Goal: Task Accomplishment & Management: Complete application form

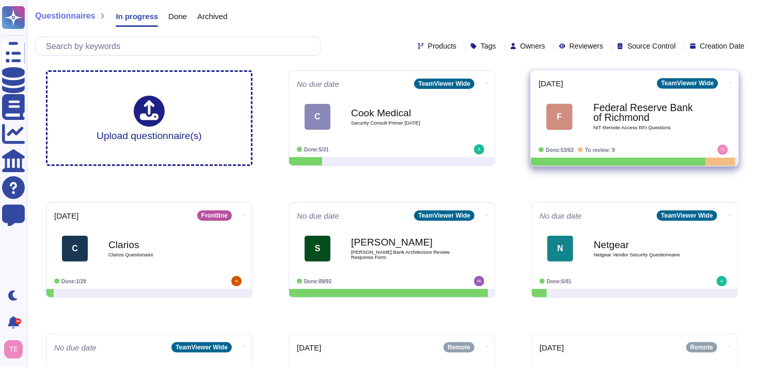
click at [642, 119] on b "Federal Reserve Bank of Richmond" at bounding box center [645, 113] width 104 height 20
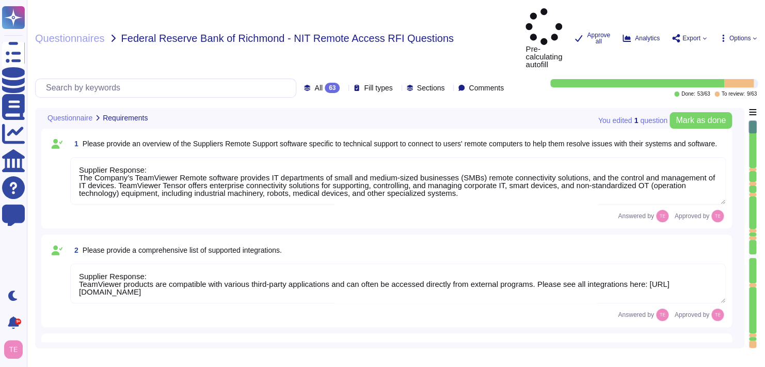
type textarea "Supplier Response: The Company’s TeamViewer Remote software provides IT departm…"
type textarea "Supplier Response: TeamViewer products are compatible with various third-party …"
type textarea "Supplier Response: TeamViewer supporters can copy and paste with the standard O…"
type textarea "Supplier Response: Smart cards can be redirected to the remote device with Team…"
type textarea "Supplier Response: [URL][DOMAIN_NAME]"
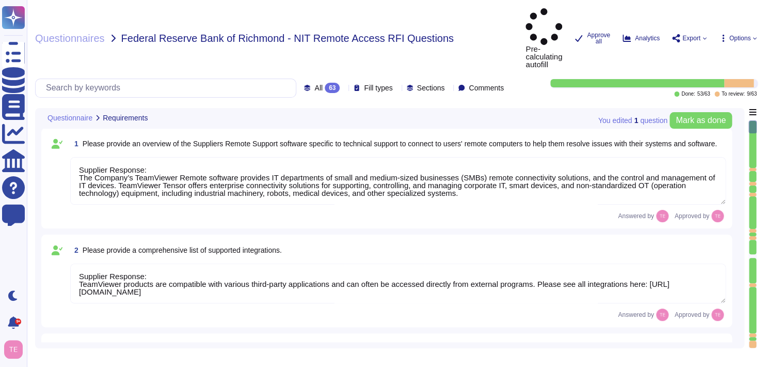
type textarea "Supplier Response: The TeamViewer SaaS solution can be administered through a w…"
click at [344, 89] on icon at bounding box center [344, 89] width 0 height 0
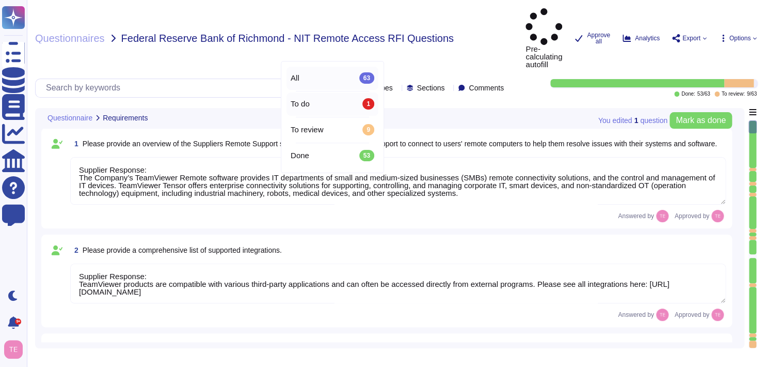
click at [319, 107] on div "To do 1" at bounding box center [333, 103] width 84 height 11
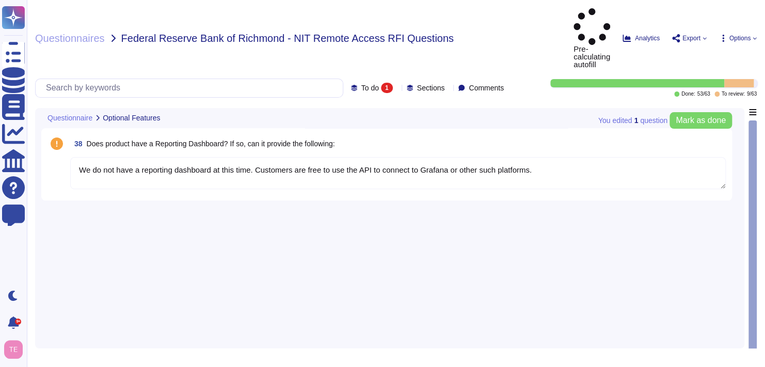
type textarea "We do not have a reporting dashboard at this time. Customers are free to use th…"
click at [136, 157] on textarea "We do not have a reporting dashboard at this time. Customers are free to use th…" at bounding box center [398, 173] width 656 height 32
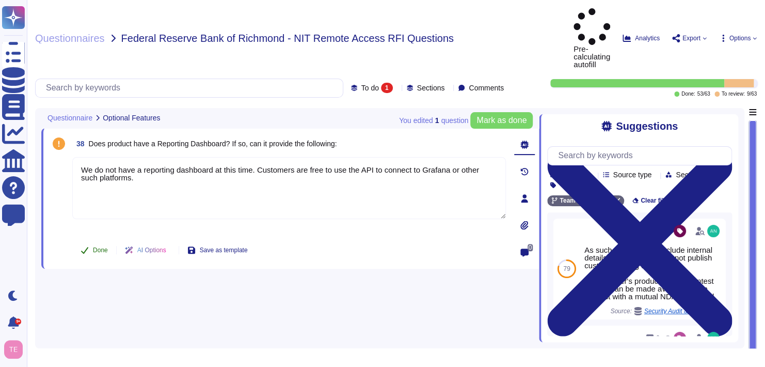
click at [104, 247] on span "Done" at bounding box center [100, 250] width 15 height 6
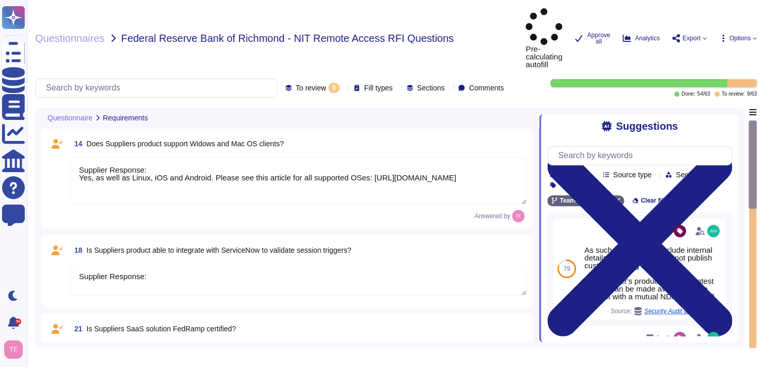
type textarea "Supplier Response: Yes, as well as Linux, iOS and Android. Please see this arti…"
type textarea "Supplier Response:"
type textarea "Supplier Response: Not at this time"
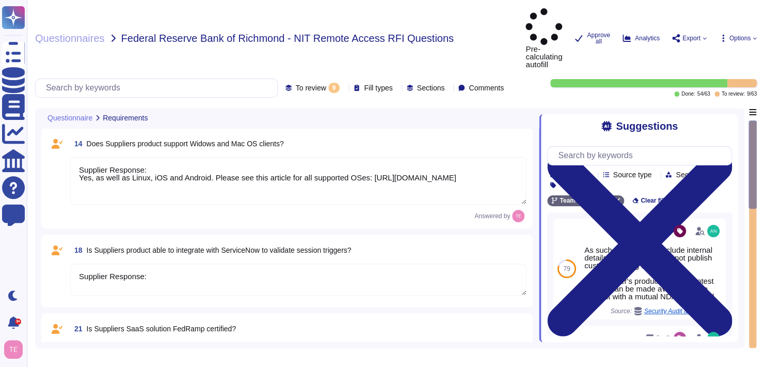
type textarea "Supplier Response:"
click at [425, 157] on textarea "Supplier Response: Yes, as well as Linux, iOS and Android. Please see this arti…" at bounding box center [298, 180] width 456 height 47
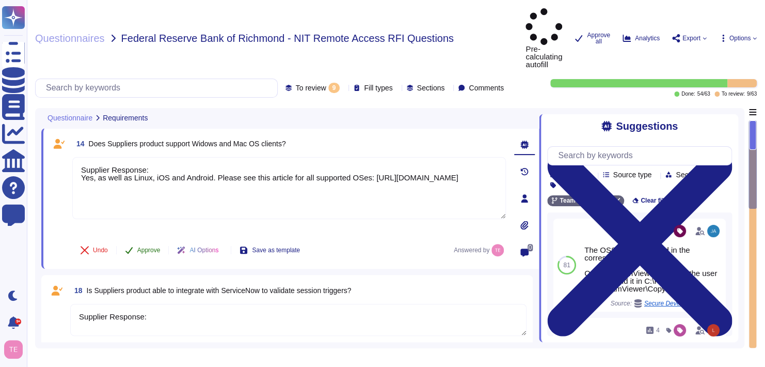
click at [145, 247] on span "Approve" at bounding box center [148, 250] width 23 height 6
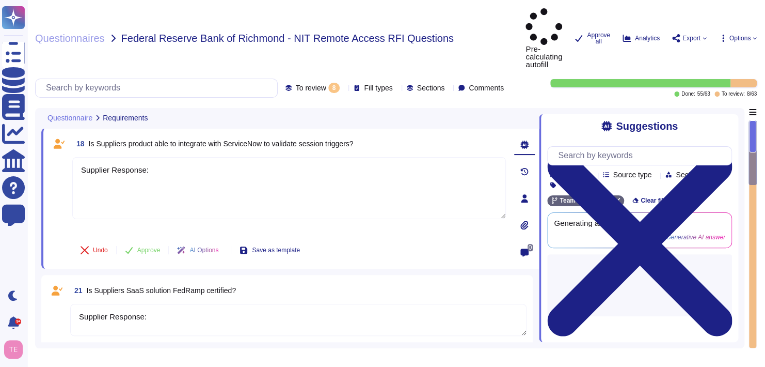
type textarea "Supplier Response:"
type textarea "Supplier Response: Not at this time"
type textarea "Supplier Response:"
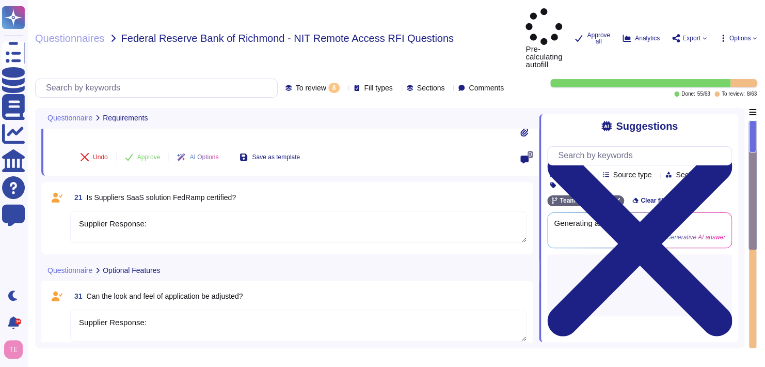
type textarea "Monthly/Annual fee License structure Setup Fee Support/Maintenance Other Costs …"
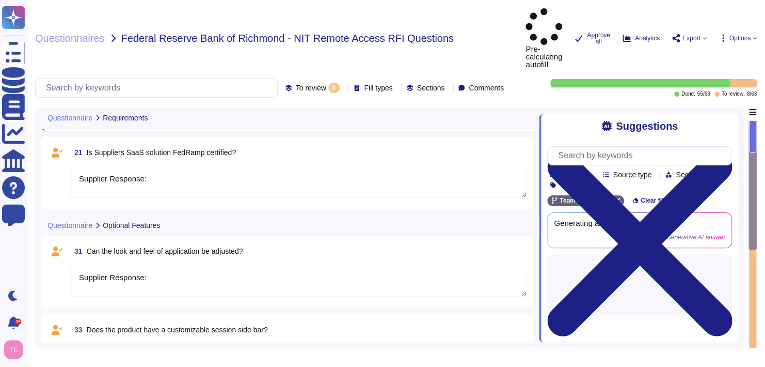
scroll to position [139, 0]
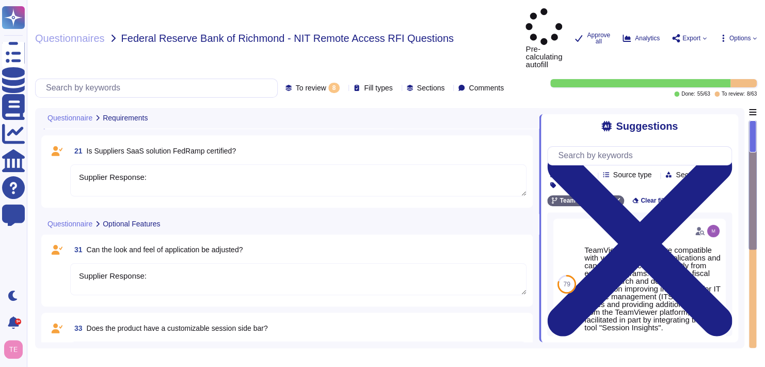
click at [192, 164] on textarea "Supplier Response:" at bounding box center [298, 180] width 456 height 32
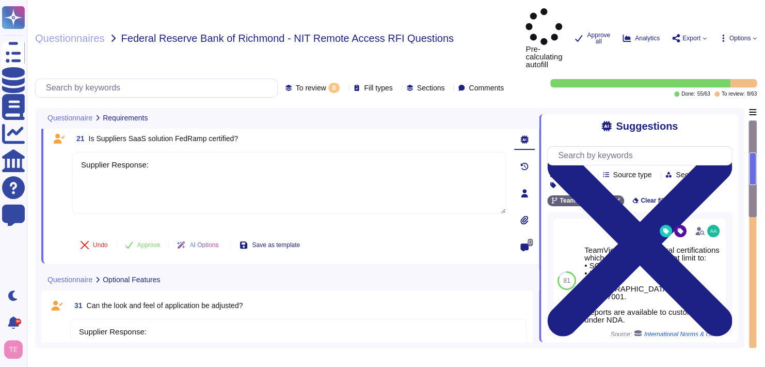
scroll to position [88, 0]
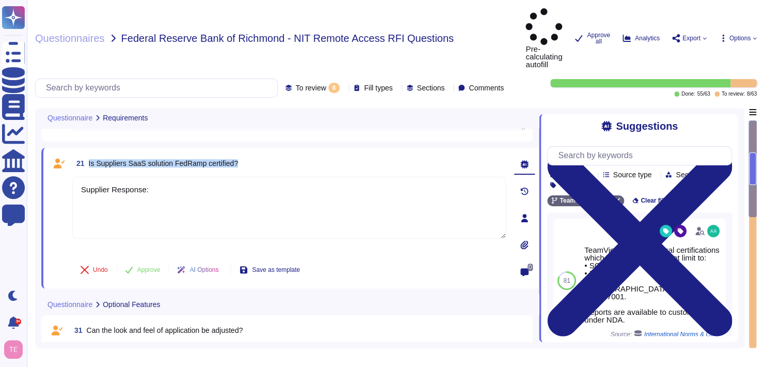
drag, startPoint x: 247, startPoint y: 124, endPoint x: 87, endPoint y: 125, distance: 160.0
click at [87, 154] on div "21 Is Suppliers SaaS solution FedRamp certified?" at bounding box center [289, 163] width 434 height 19
copy span "Is Suppliers SaaS solution FedRamp certified?"
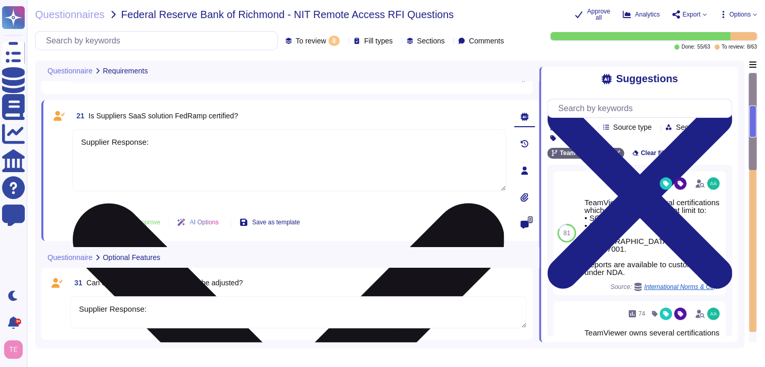
click at [168, 143] on textarea "Supplier Response:" at bounding box center [289, 160] width 434 height 62
click at [143, 162] on textarea "Supplier Response:" at bounding box center [289, 160] width 434 height 62
click at [208, 144] on textarea "Supplier Response:" at bounding box center [289, 160] width 434 height 62
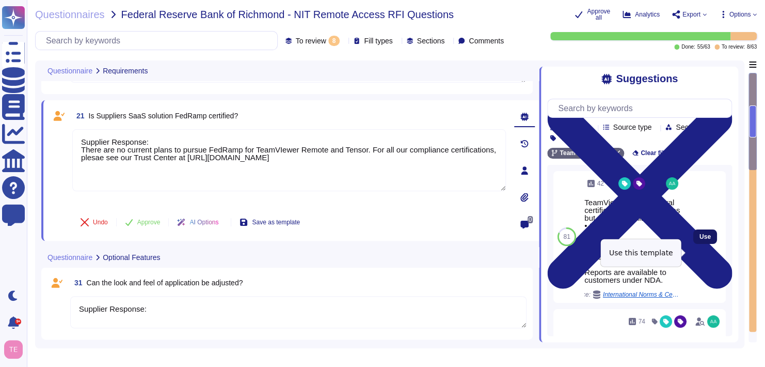
click at [702, 240] on span "Use" at bounding box center [704, 236] width 11 height 6
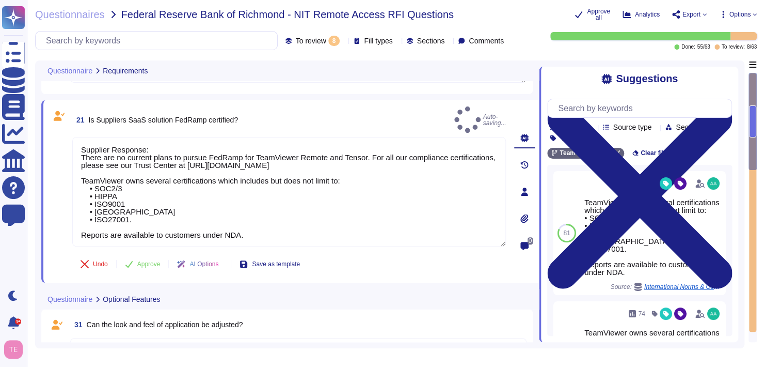
type textarea "Supplier Response: There are no current plans to pursue FedRamp for TeamViewer …"
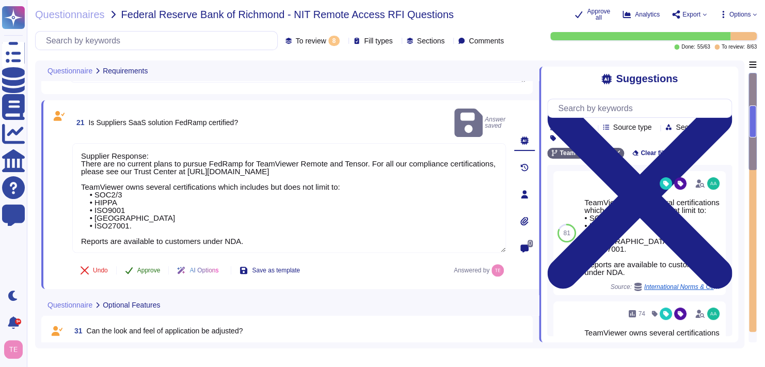
click at [149, 267] on span "Approve" at bounding box center [148, 270] width 23 height 6
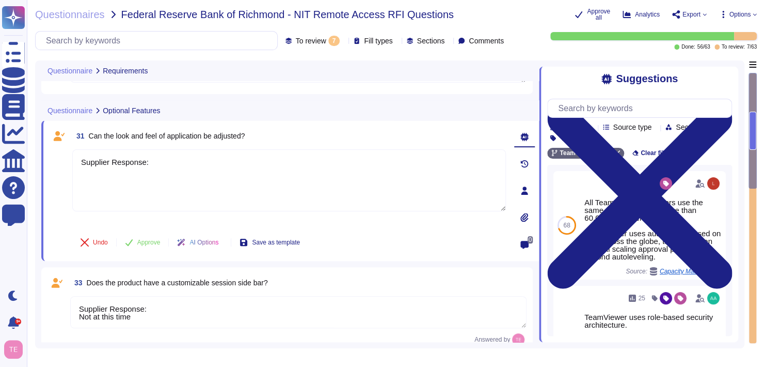
type textarea "Monthly/Annual fee License structure Setup Fee Support/Maintenance Other Costs …"
type textarea "Supplier Response:"
type textarea "Supplier Response: Not at this time"
type textarea "Supplier Response:"
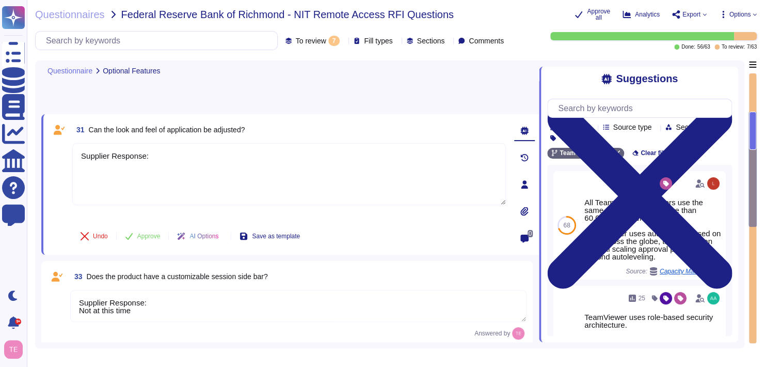
type textarea "Supplier Response:"
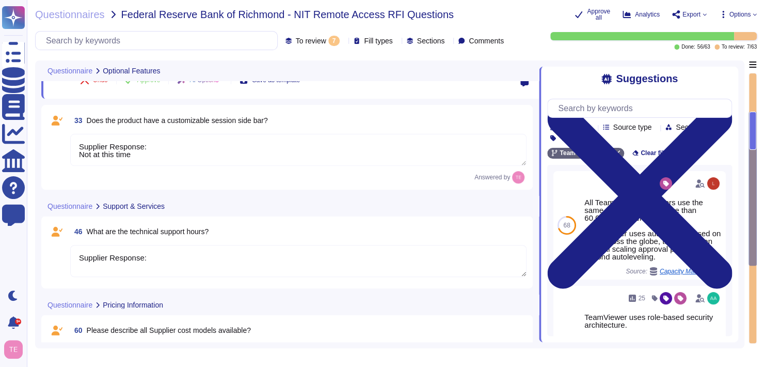
scroll to position [260, 0]
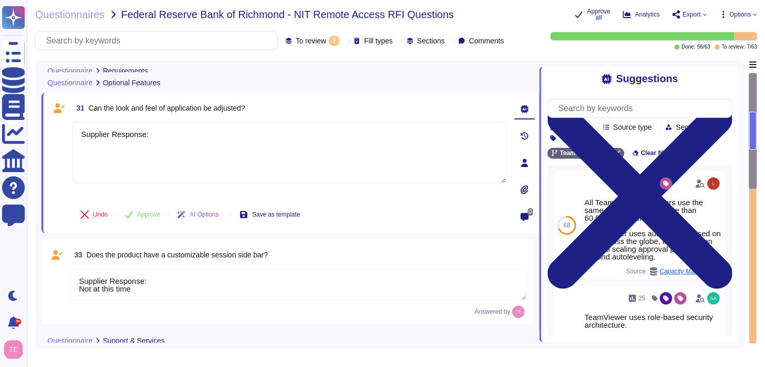
type textarea "Supplier Response:"
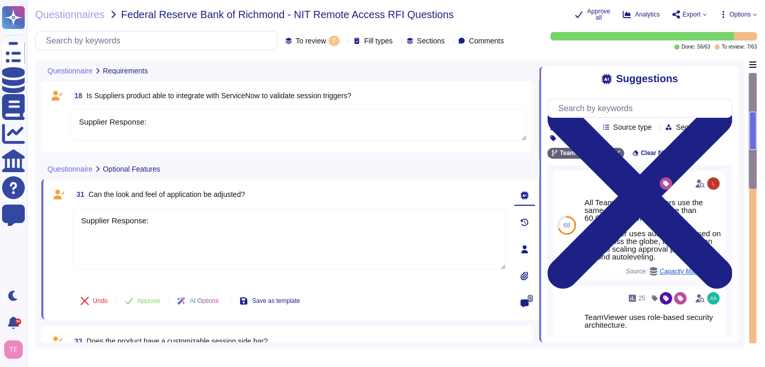
scroll to position [0, 0]
drag, startPoint x: 362, startPoint y: 96, endPoint x: 87, endPoint y: 93, distance: 275.2
click at [87, 93] on div "18 Is Suppliers product able to integrate with ServiceNow to validate session t…" at bounding box center [298, 96] width 456 height 19
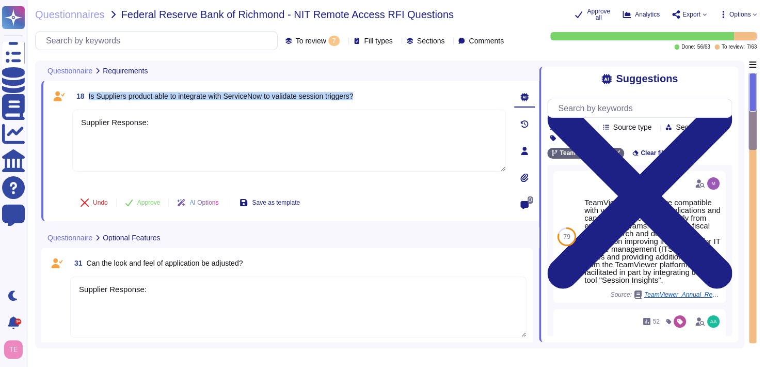
drag, startPoint x: 362, startPoint y: 96, endPoint x: 88, endPoint y: 99, distance: 274.1
click at [88, 99] on div "18 Is Suppliers product able to integrate with ServiceNow to validate session t…" at bounding box center [289, 96] width 434 height 19
copy span "Is Suppliers product able to integrate with ServiceNow to validate session trig…"
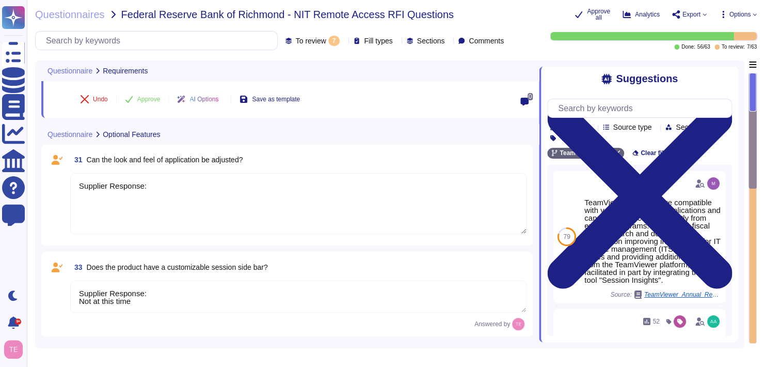
scroll to position [1, 0]
click at [308, 290] on textarea "Supplier Response: Not at this time" at bounding box center [298, 296] width 456 height 32
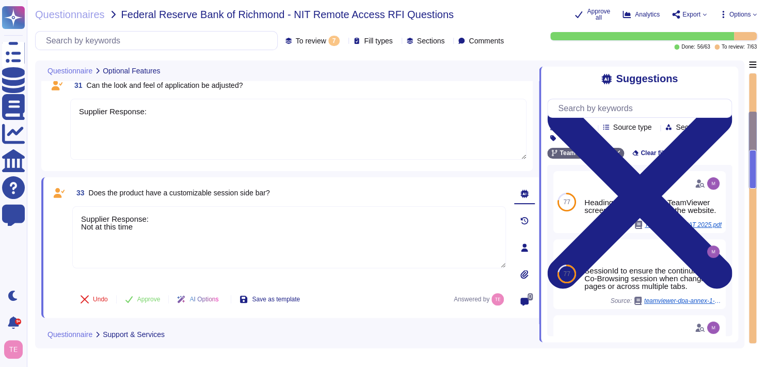
scroll to position [0, 0]
type textarea "Supplier Response:"
click at [138, 299] on span "Approve" at bounding box center [148, 299] width 23 height 6
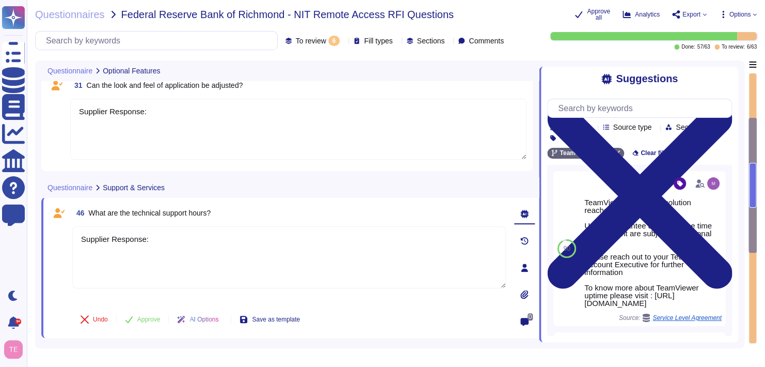
type textarea "Supplier Response:"
type textarea "Monthly/Annual fee License structure Setup Fee Support/Maintenance Other Costs …"
type textarea "Supplier Response:"
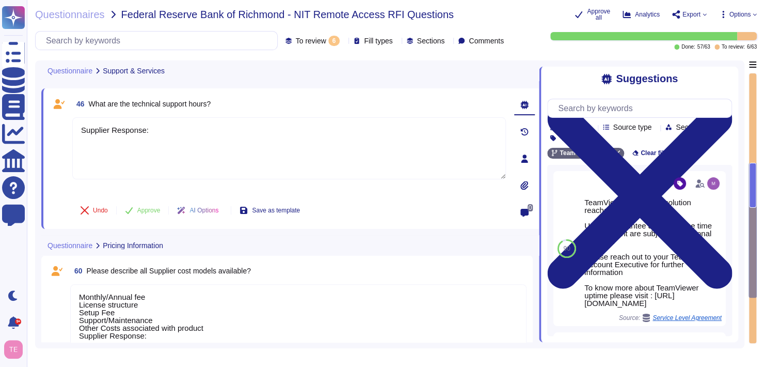
type textarea "Supplier Response:"
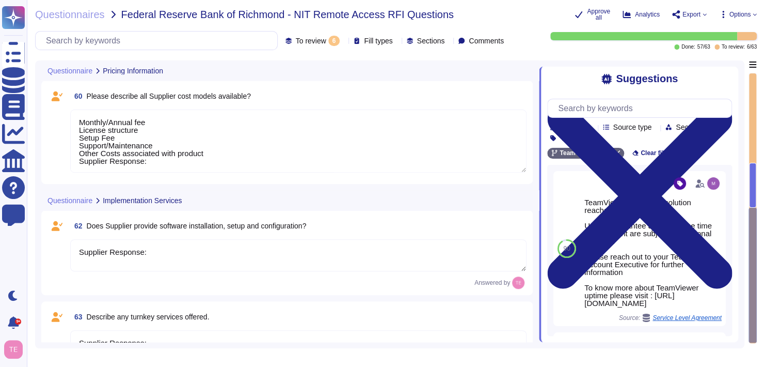
scroll to position [405, 0]
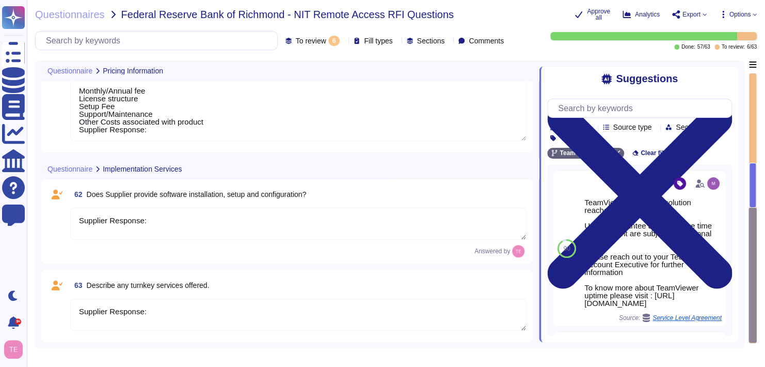
click at [333, 236] on textarea "Supplier Response:" at bounding box center [298, 224] width 456 height 32
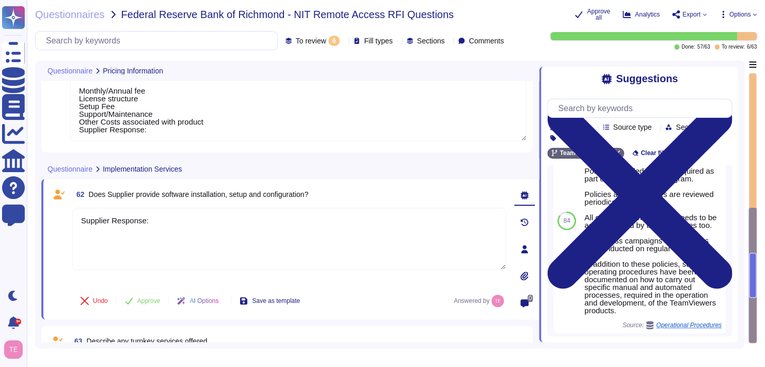
scroll to position [422, 0]
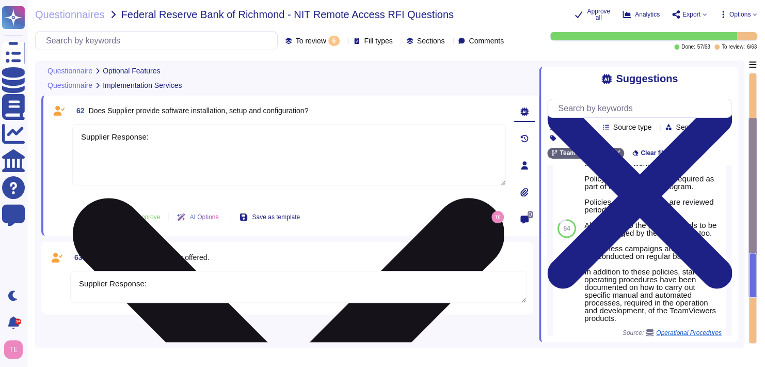
type textarea "Supplier Response:"
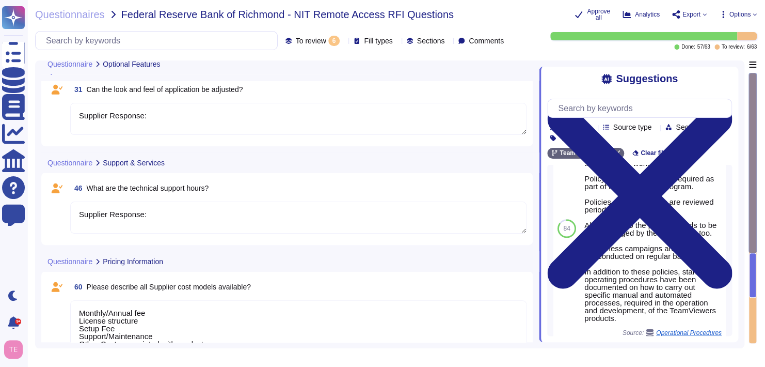
scroll to position [51, 0]
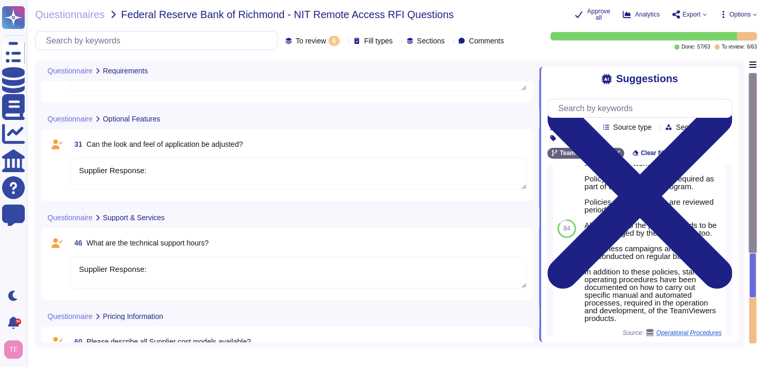
type textarea "Supplier Response:"
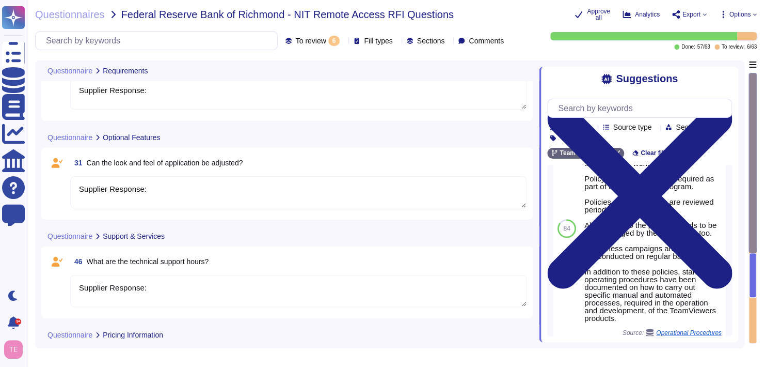
scroll to position [0, 0]
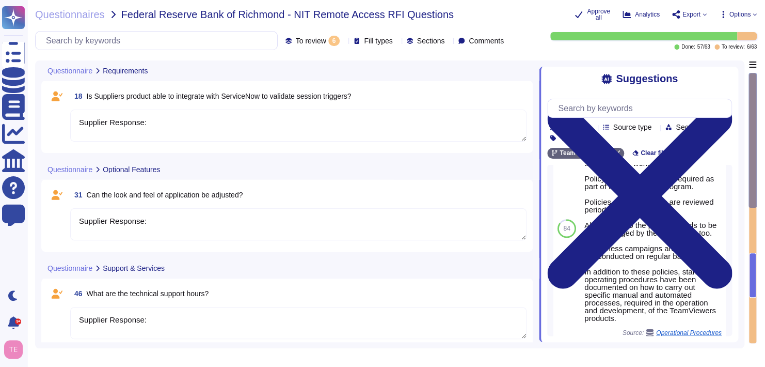
click at [168, 237] on textarea "Supplier Response:" at bounding box center [298, 224] width 456 height 32
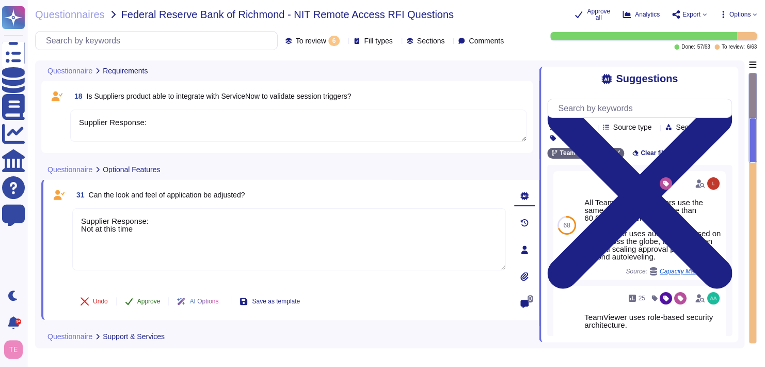
click at [156, 294] on button "Approve" at bounding box center [143, 301] width 52 height 21
type textarea "Supplier Response: Not at this time"
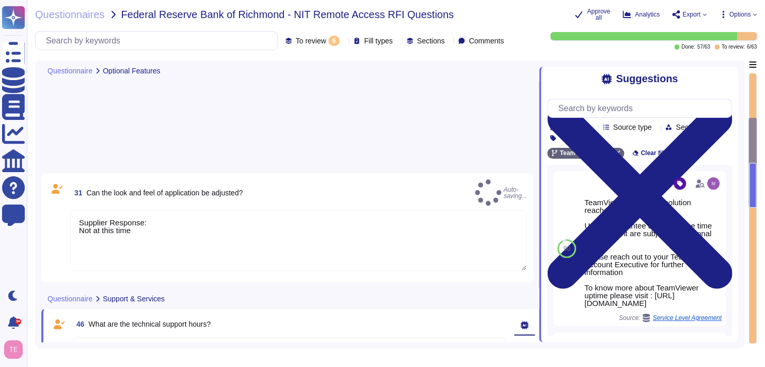
type textarea "Supplier Response:"
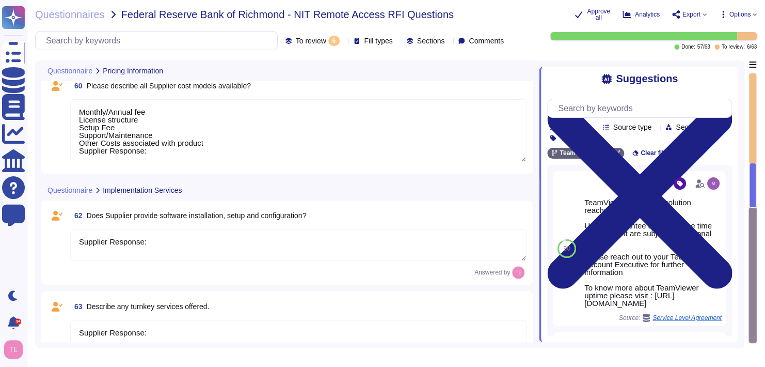
scroll to position [134, 0]
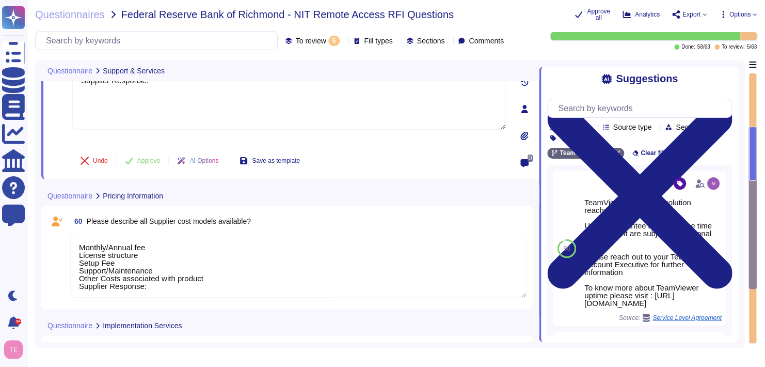
type textarea "Supplier Response:"
type textarea "Monthly/Annual fee License structure Setup Fee Support/Maintenance Other Costs …"
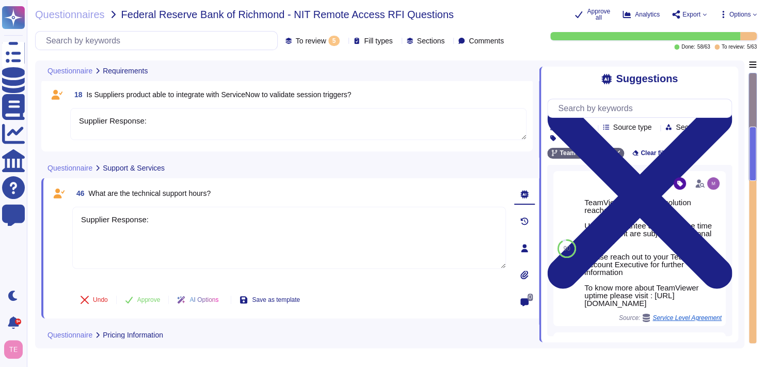
type textarea "Supplier Response:"
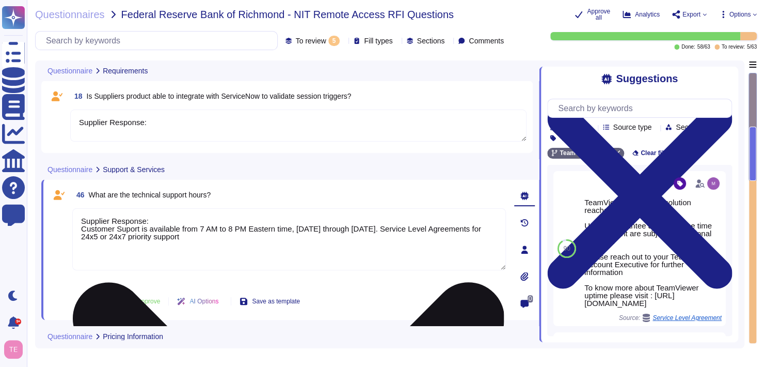
click at [216, 236] on textarea "Supplier Response: Customer Support is available from 7 AM to 8 PM Eastern time…" at bounding box center [289, 239] width 434 height 62
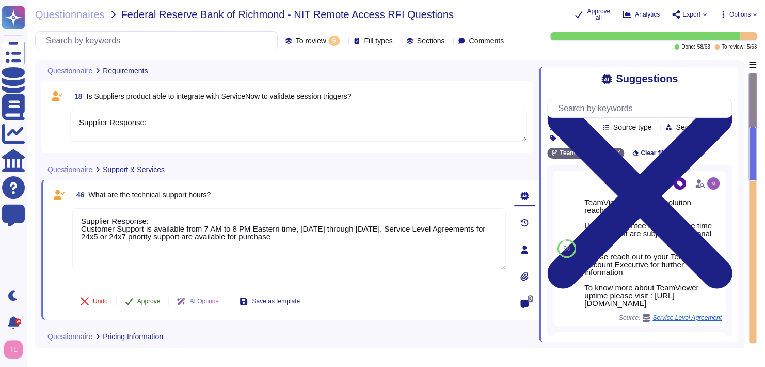
click at [154, 298] on span "Approve" at bounding box center [148, 301] width 23 height 6
type textarea "Supplier Response: Customer Support is available from 7 AM to 8 PM Eastern time…"
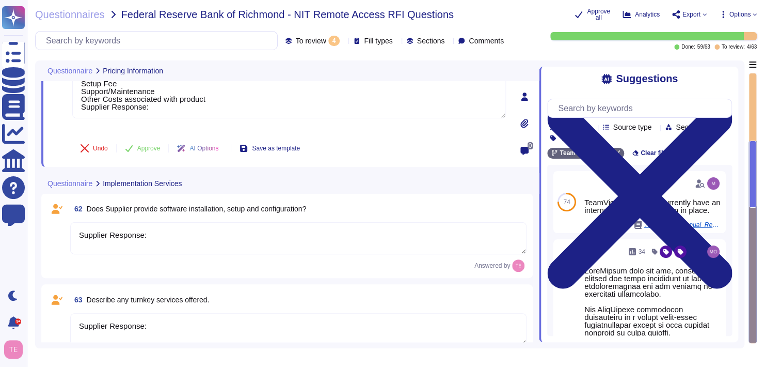
type textarea "Monthly/Annual fee License structure Setup Fee Support/Maintenance Other Costs …"
type textarea "Supplier Response:"
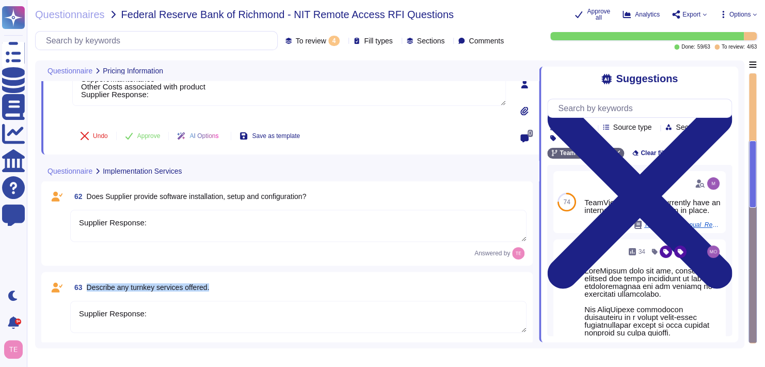
drag, startPoint x: 213, startPoint y: 288, endPoint x: 87, endPoint y: 284, distance: 126.5
click at [87, 284] on div "63 Describe any turnkey services offered." at bounding box center [298, 287] width 456 height 19
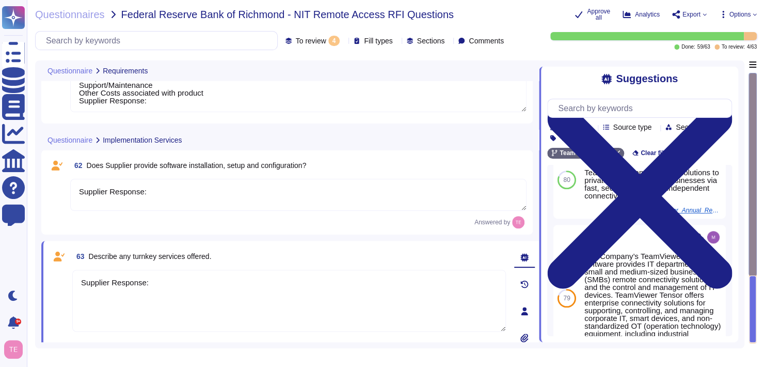
scroll to position [0, 0]
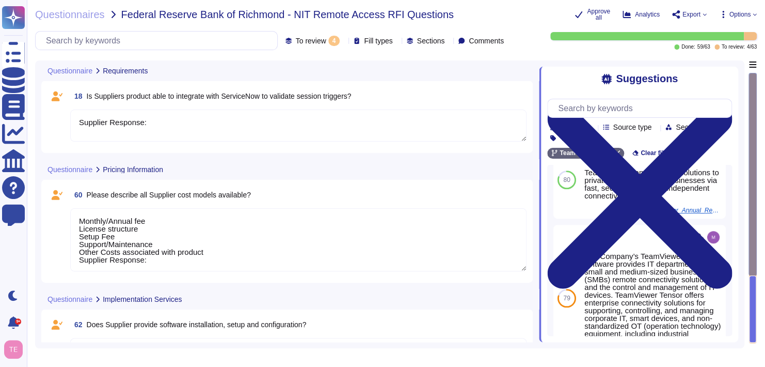
click at [219, 133] on textarea "Supplier Response:" at bounding box center [298, 125] width 456 height 32
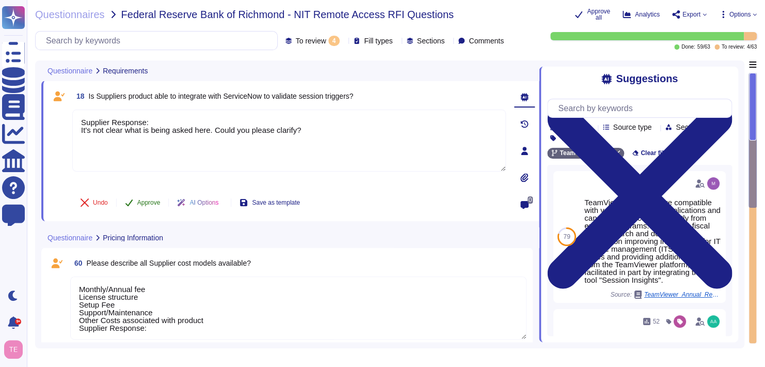
click at [147, 204] on span "Approve" at bounding box center [148, 202] width 23 height 6
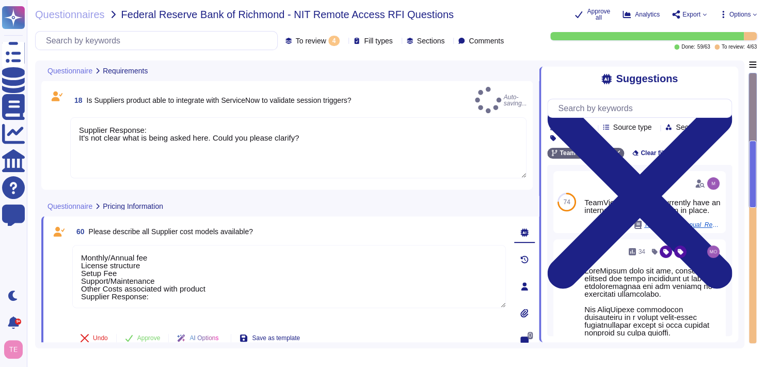
type textarea "Supplier Response: It's not clear what is being asked here. Could you please cl…"
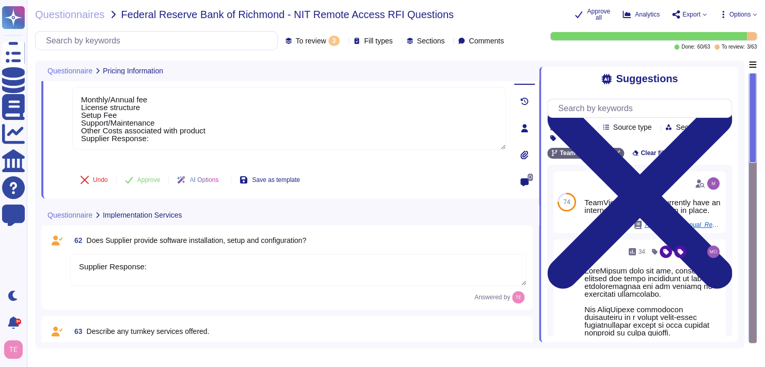
type textarea "Monthly/Annual fee License structure Setup Fee Support/Maintenance Other Costs …"
type textarea "Supplier Response:"
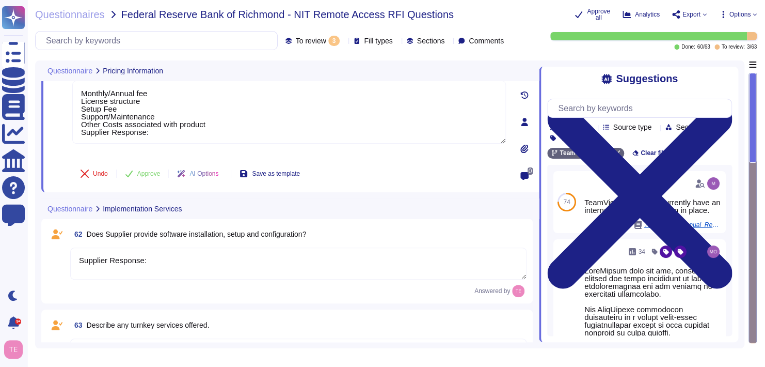
scroll to position [52, 0]
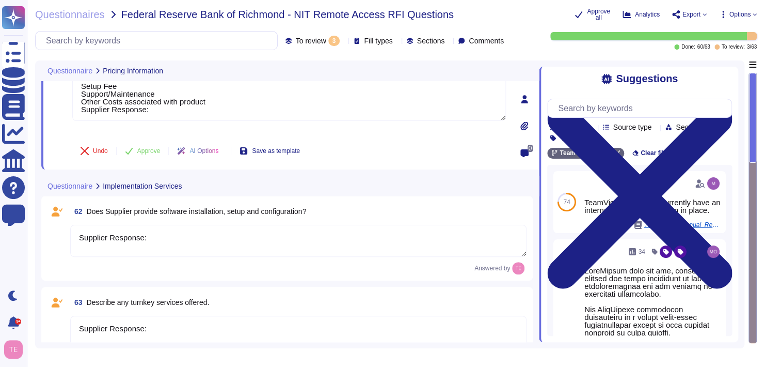
click at [190, 269] on icon at bounding box center [303, 335] width 231 height 132
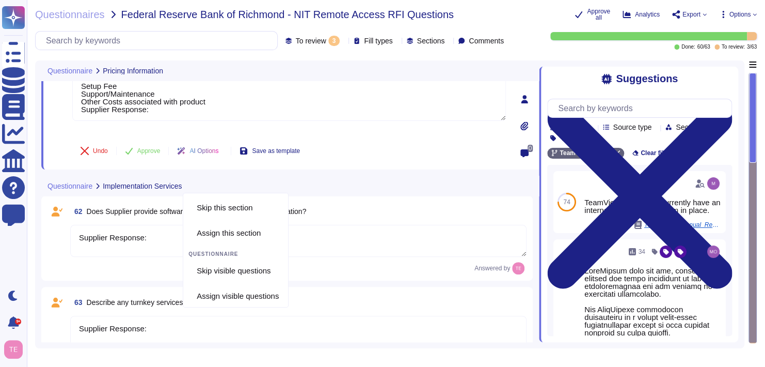
scroll to position [21, 0]
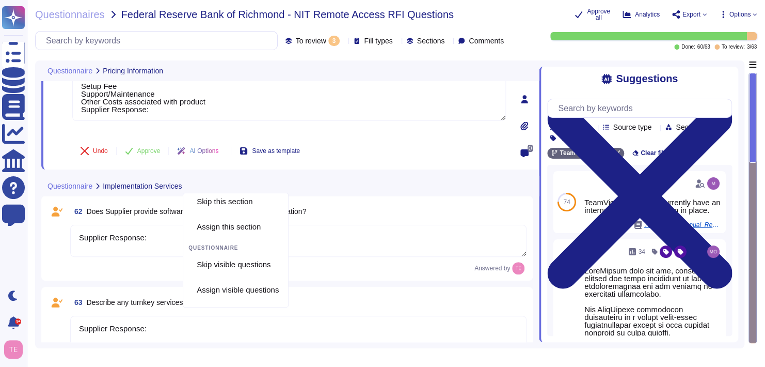
click at [344, 124] on icon at bounding box center [459, 190] width 231 height 132
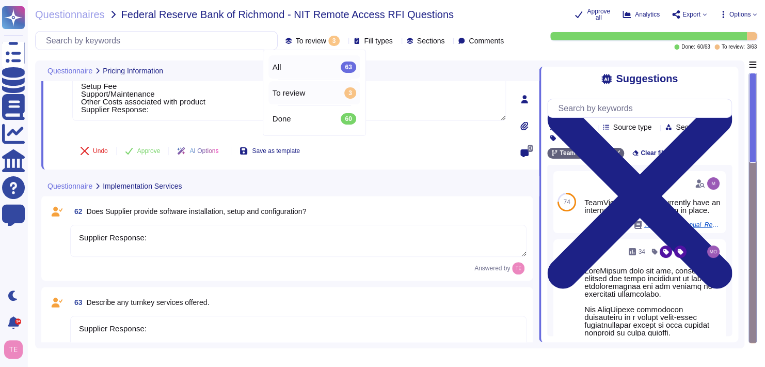
click at [314, 71] on div "All 63" at bounding box center [315, 66] width 84 height 11
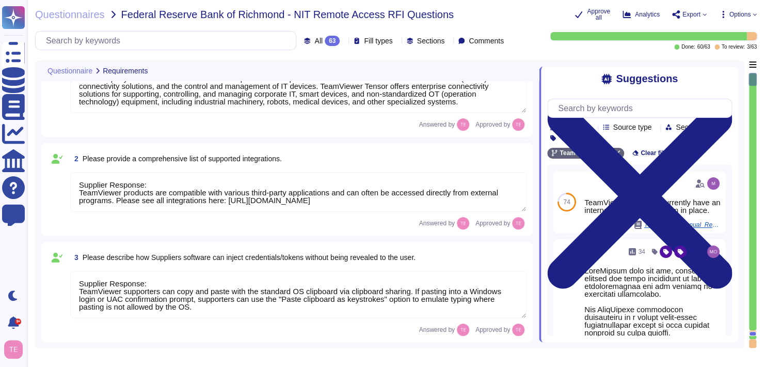
type textarea "Supplier Response: [URL][DOMAIN_NAME]"
type textarea "Supplier Response: The TeamViewer SaaS solution can be administered through a w…"
type textarea "Supplier Response: TeamViewer supporters can copy and paste with the standard O…"
type textarea "Supplier Response: Smart cards can be redirected to the remote device with Team…"
type textarea "Supplier Response: The Company’s TeamViewer Remote software provides IT departm…"
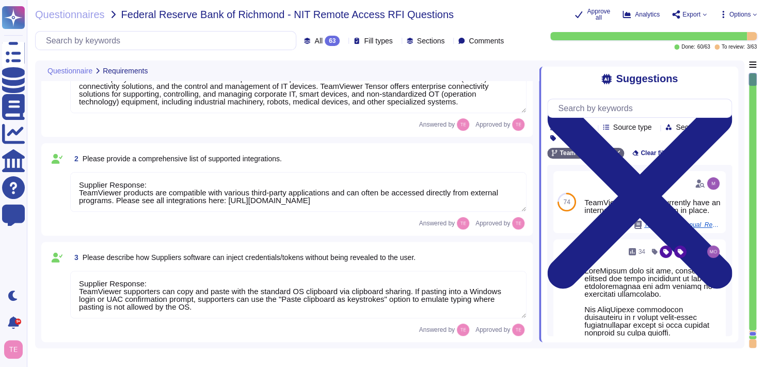
type textarea "Supplier Response: TeamViewer products are compatible with various third-party …"
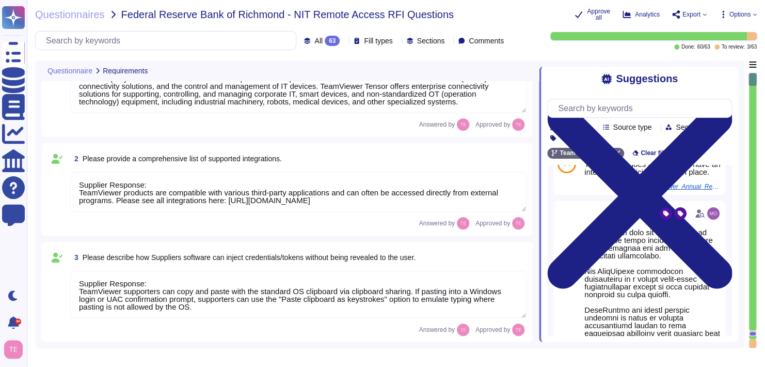
scroll to position [52, 0]
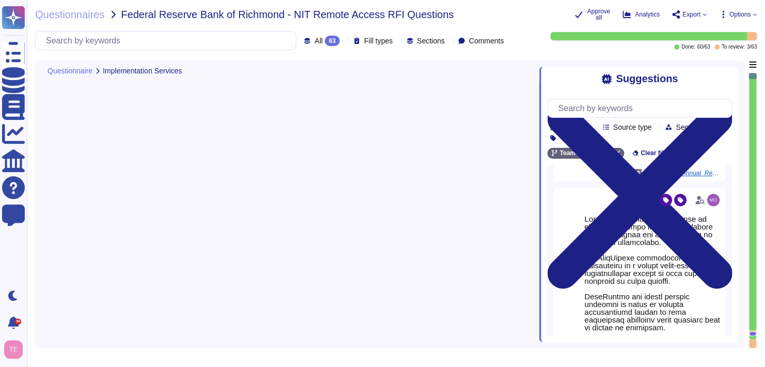
type textarea "Supplier Response: Proof of Value is available"
type textarea "Supplier Response:"
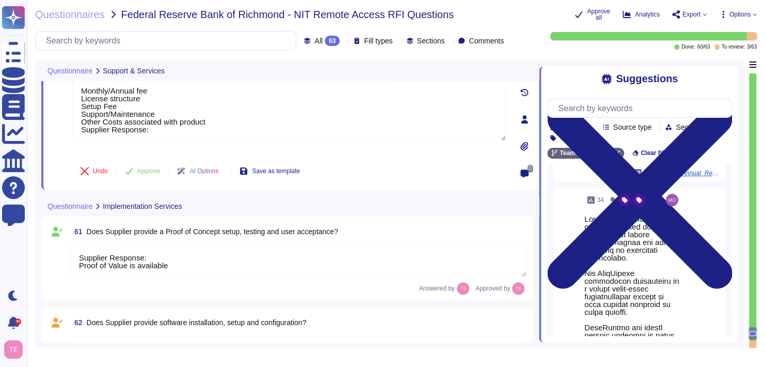
type textarea "Monthly/Annual fee License structure Setup Fee Support/Maintenance Other Costs …"
type textarea "Supplier Response:"
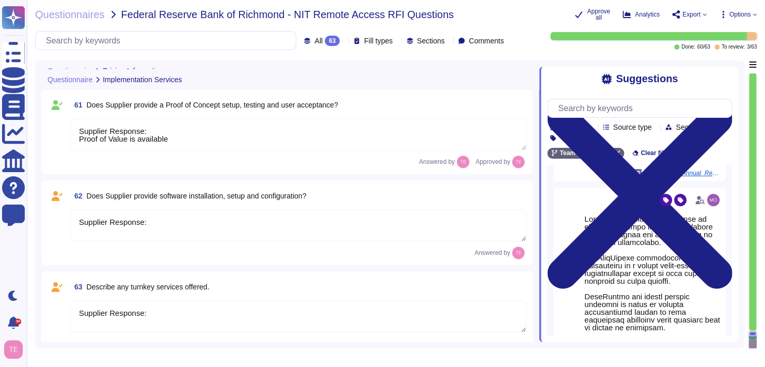
click at [752, 342] on div at bounding box center [753, 340] width 8 height 18
click at [188, 217] on textarea "Supplier Response:" at bounding box center [298, 225] width 456 height 32
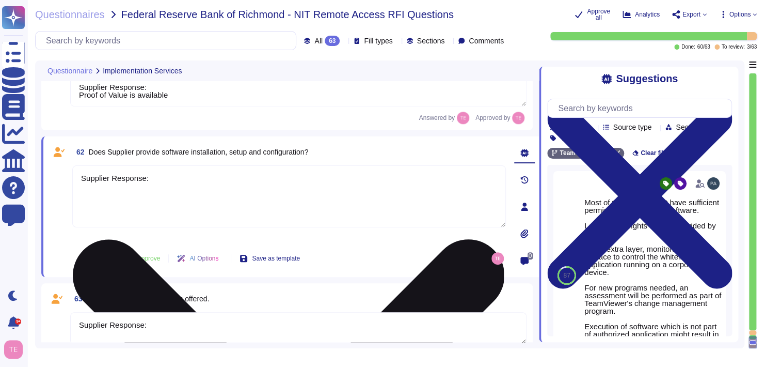
scroll to position [6043, 0]
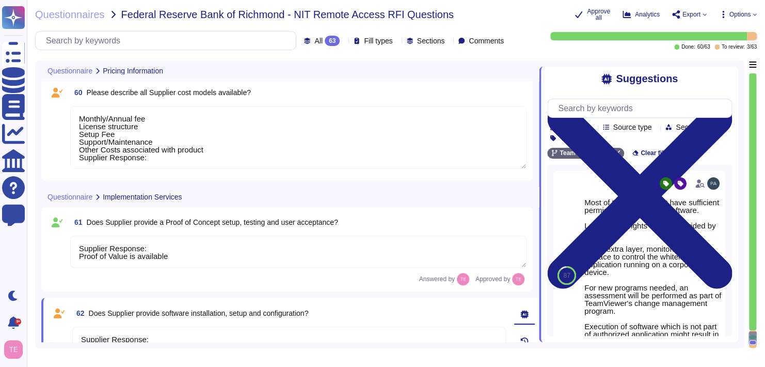
type textarea "Monthly/Annual fee License structure Setup Fee Support/Maintenance Other Costs …"
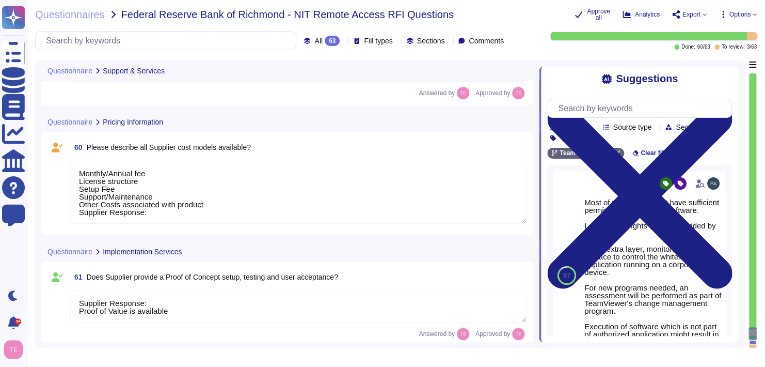
type textarea "Supplier Response: TeamViewer has implemented a patch management process to ens…"
type textarea "Supplier Response: TeamViewer provides change logs for changes inherent to a re…"
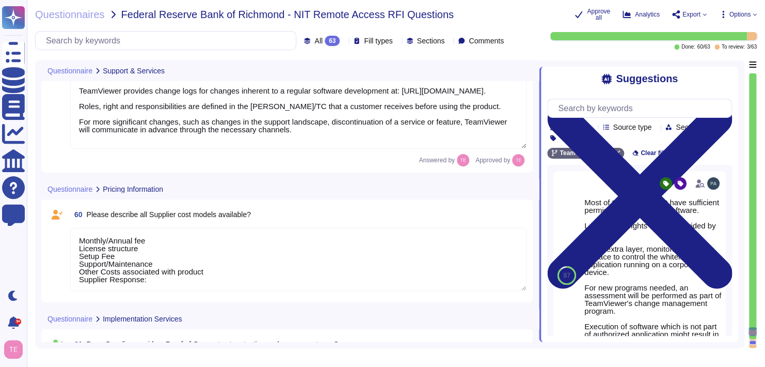
type textarea "Supplier Response: Business continuity and disaster recovery plans are tested a…"
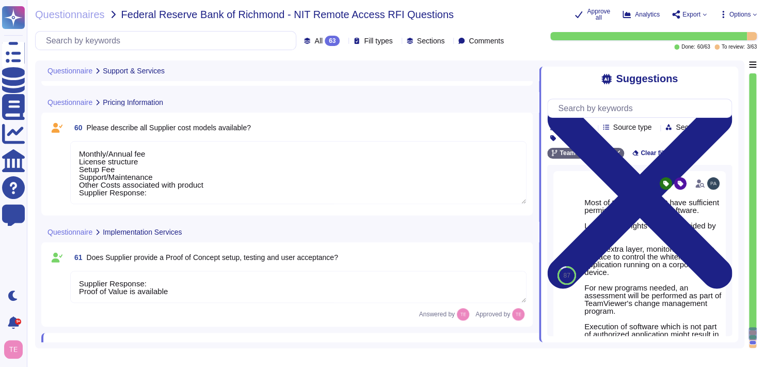
scroll to position [6210, 0]
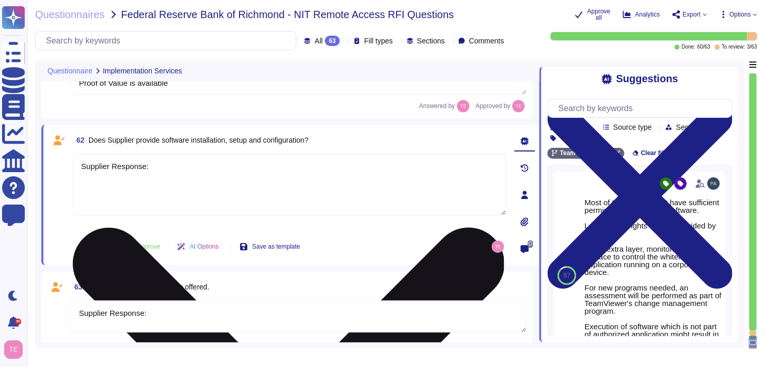
click at [285, 182] on textarea "Supplier Response:" at bounding box center [289, 184] width 434 height 62
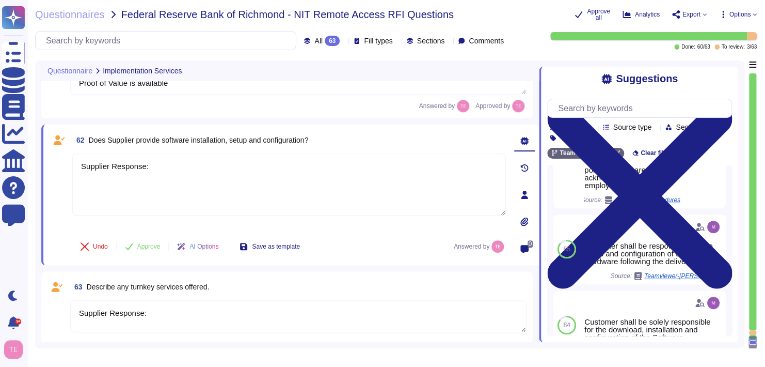
scroll to position [258, 0]
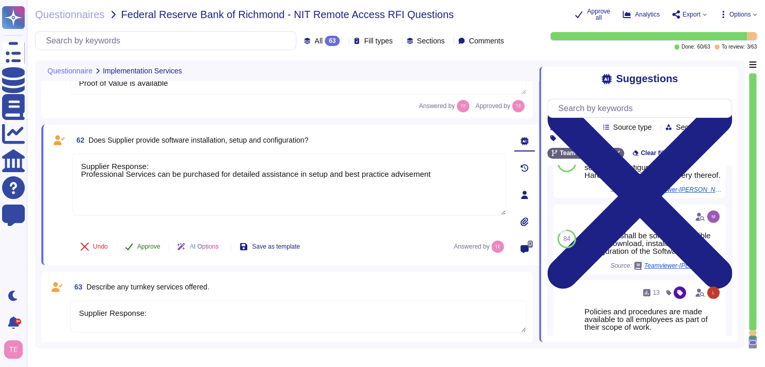
click at [154, 245] on span "Approve" at bounding box center [148, 246] width 23 height 6
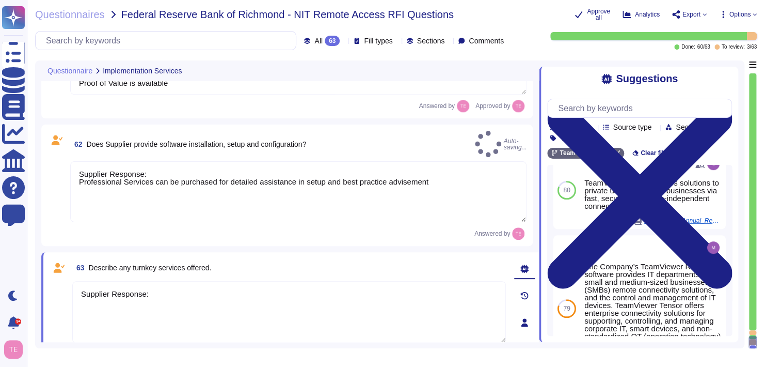
scroll to position [0, 0]
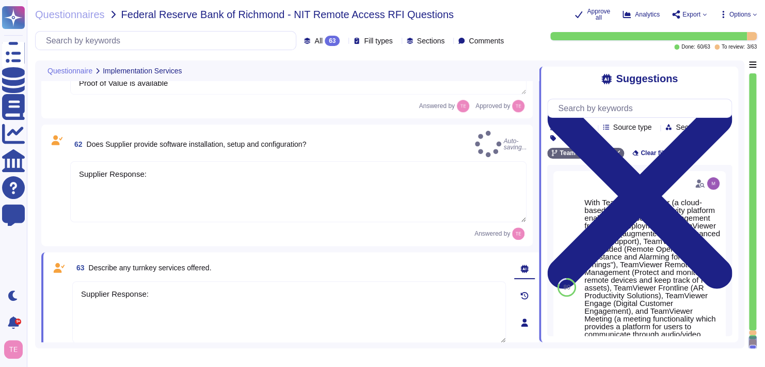
type textarea "Supplier Response: Professional Services can be purchased for detailed assistan…"
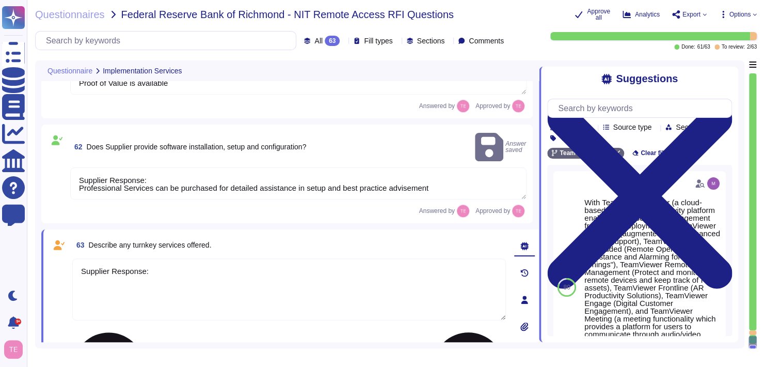
scroll to position [6222, 0]
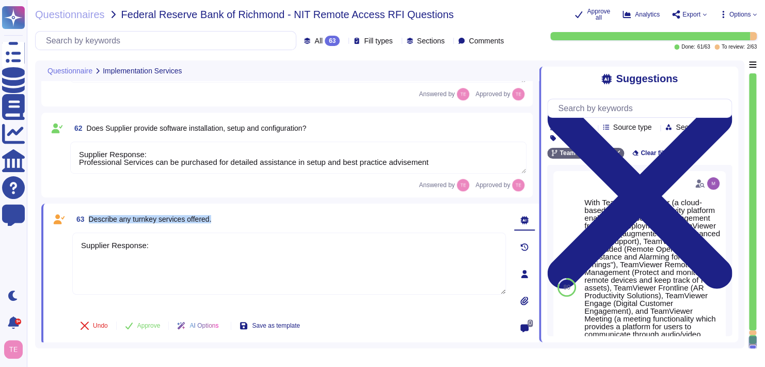
drag, startPoint x: 217, startPoint y: 222, endPoint x: 89, endPoint y: 223, distance: 127.5
click at [89, 223] on div "63 Describe any turnkey services offered." at bounding box center [289, 219] width 434 height 19
copy span "Describe any turnkey services offered."
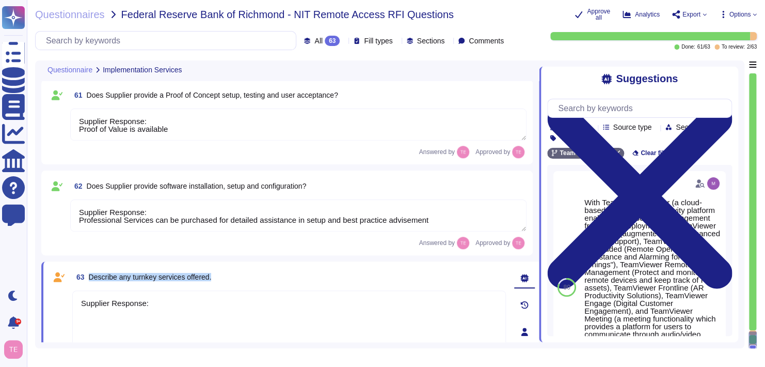
type textarea "Monthly/Annual fee License structure Setup Fee Support/Maintenance Other Costs …"
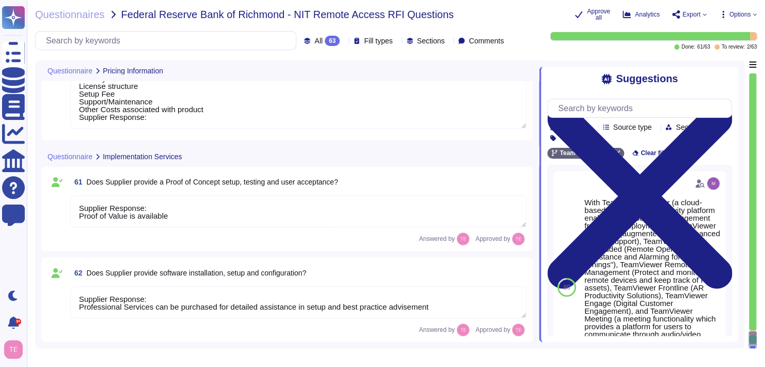
scroll to position [6015, 0]
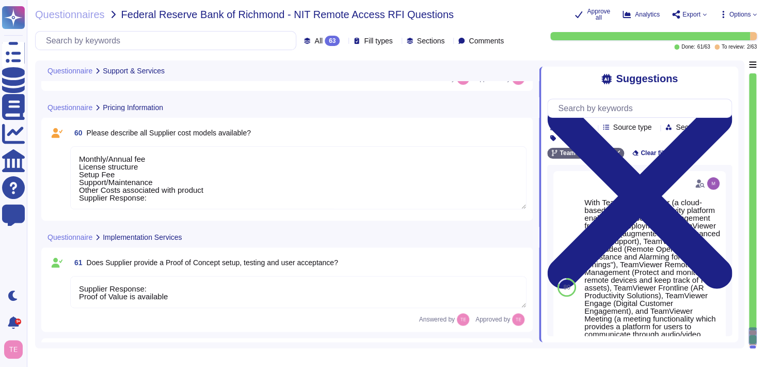
type textarea "Supplier Response: TeamViewer has implemented a patch management process to ens…"
type textarea "Supplier Response: TeamViewer provides change logs for changes inherent to a re…"
click at [344, 41] on icon at bounding box center [344, 41] width 0 height 0
click at [319, 93] on span "To review" at bounding box center [307, 92] width 33 height 9
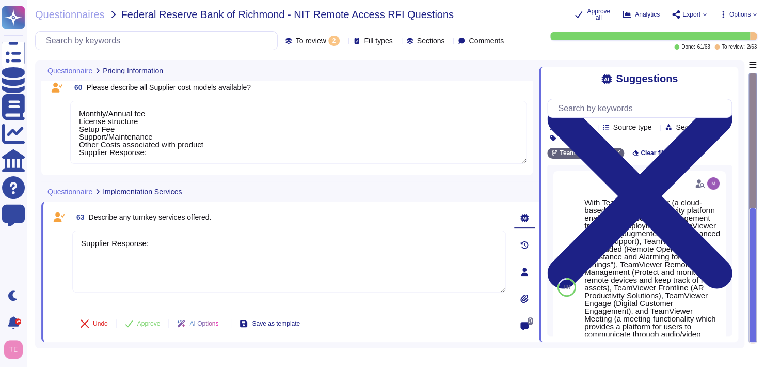
type textarea "Monthly/Annual fee License structure Setup Fee Support/Maintenance Other Costs …"
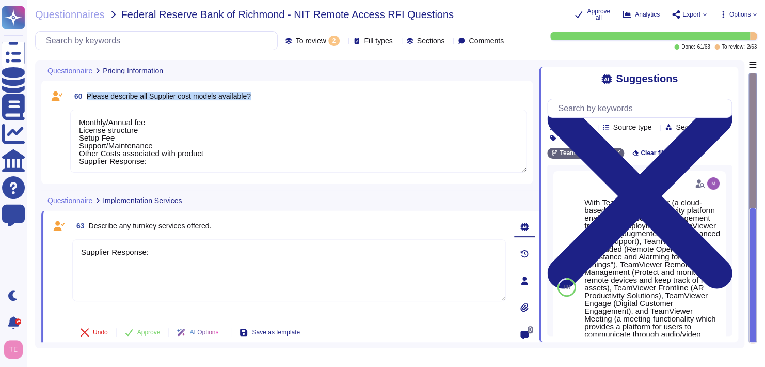
drag, startPoint x: 258, startPoint y: 96, endPoint x: 86, endPoint y: 96, distance: 171.9
click at [86, 96] on div "60 Please describe all Supplier cost models available?" at bounding box center [298, 96] width 456 height 19
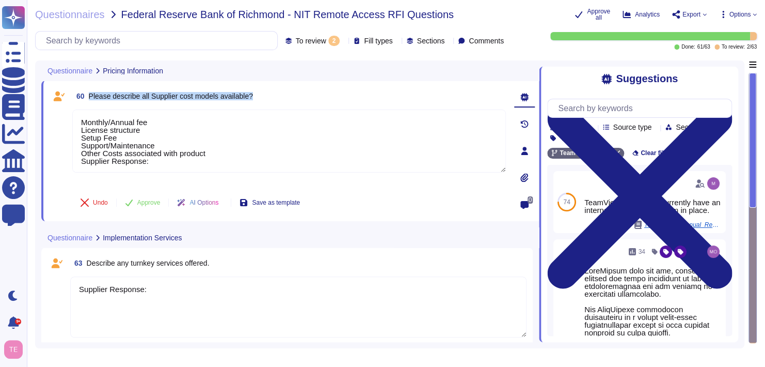
drag, startPoint x: 89, startPoint y: 96, endPoint x: 253, endPoint y: 92, distance: 164.2
click at [253, 92] on div "60 Please describe all Supplier cost models available?" at bounding box center [289, 96] width 434 height 19
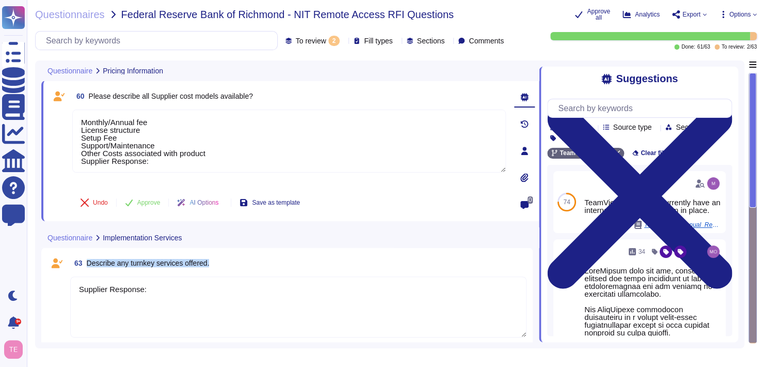
drag, startPoint x: 215, startPoint y: 263, endPoint x: 84, endPoint y: 264, distance: 131.1
click at [84, 264] on div "63 Describe any turnkey services offered." at bounding box center [298, 262] width 456 height 19
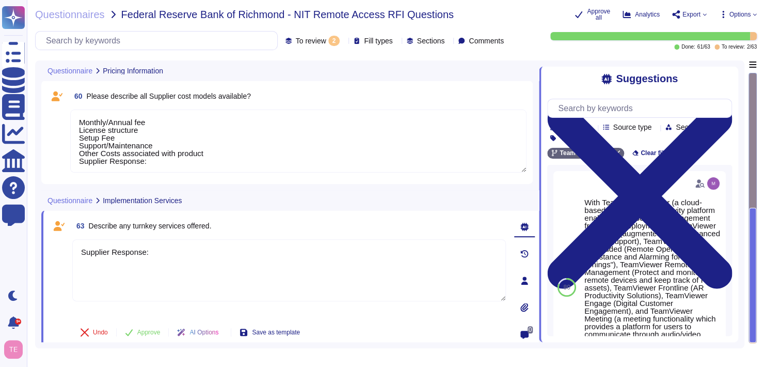
click at [249, 226] on div "63 Describe any turnkey services offered." at bounding box center [289, 225] width 434 height 19
drag, startPoint x: 90, startPoint y: 226, endPoint x: 214, endPoint y: 226, distance: 124.4
click at [214, 226] on div "63 Describe any turnkey services offered." at bounding box center [289, 225] width 434 height 19
copy span "Describe any turnkey services offered."
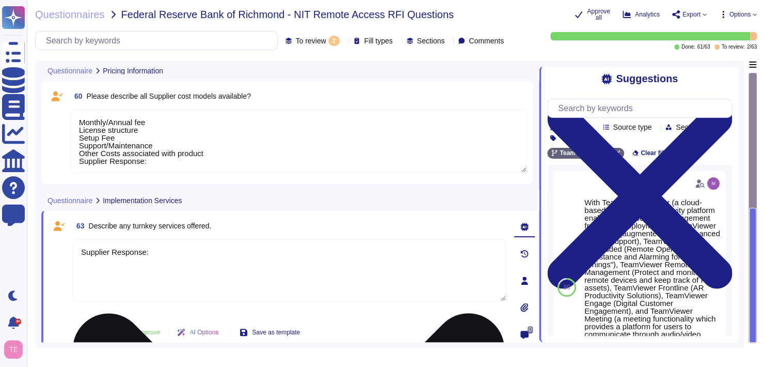
click at [149, 276] on textarea "Supplier Response:" at bounding box center [289, 270] width 434 height 62
click at [321, 257] on textarea "Supplier Response: Turnkey services for TeamViewer Tensor are not available at …" at bounding box center [289, 270] width 434 height 62
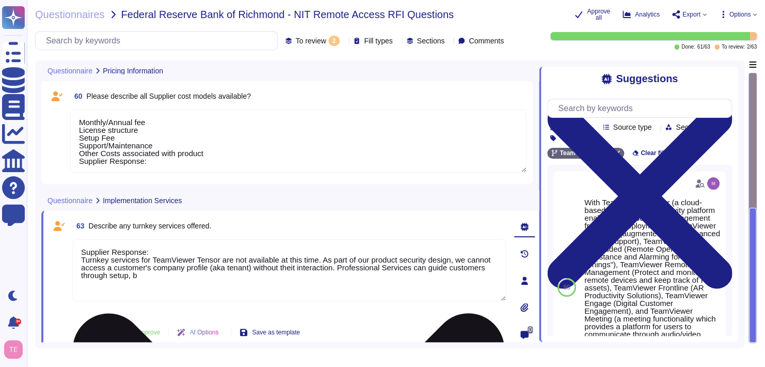
drag, startPoint x: 335, startPoint y: 268, endPoint x: 351, endPoint y: 285, distance: 22.6
click at [351, 285] on textarea "Supplier Response: Turnkey services for TeamViewer Tensor are not available at …" at bounding box center [289, 270] width 434 height 62
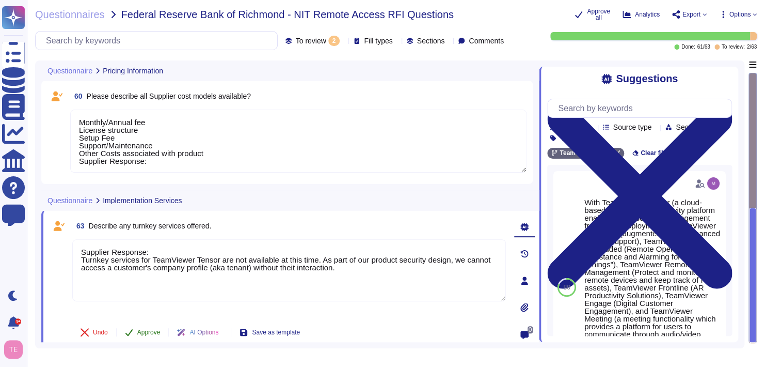
click at [148, 330] on span "Approve" at bounding box center [148, 332] width 23 height 6
type textarea "Supplier Response: Turnkey services for TeamViewer Tensor are not available at …"
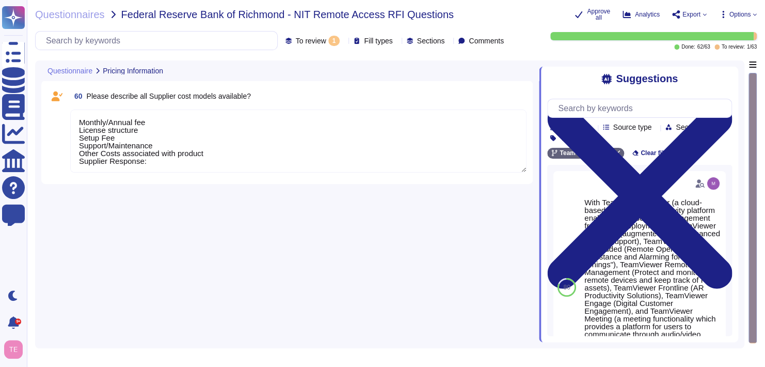
click at [157, 331] on div "60 Please describe all Supplier cost models available? Monthly/Annual fee Licen…" at bounding box center [290, 200] width 498 height 281
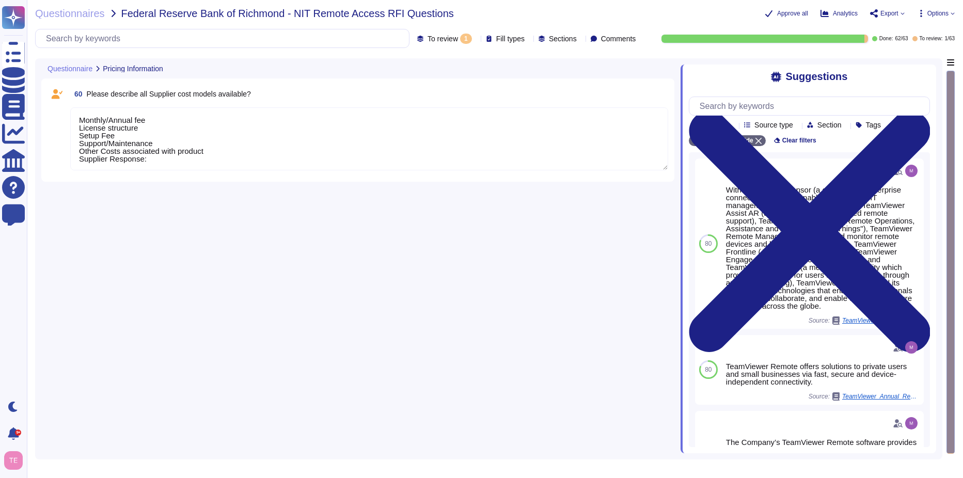
drag, startPoint x: 161, startPoint y: 159, endPoint x: 177, endPoint y: 159, distance: 16.5
click at [161, 159] on textarea "Monthly/Annual fee License structure Setup Fee Support/Maintenance Other Costs …" at bounding box center [369, 138] width 598 height 63
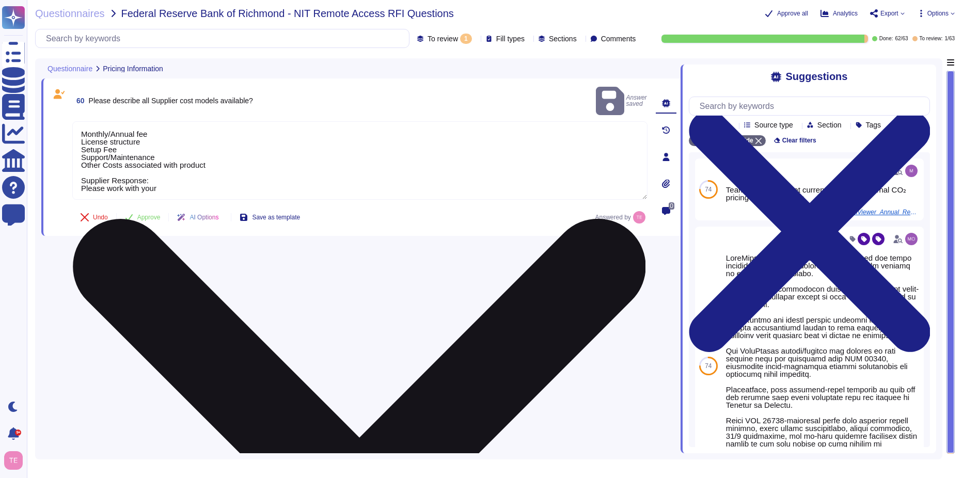
click at [170, 175] on textarea "Monthly/Annual fee License structure Setup Fee Support/Maintenance Other Costs …" at bounding box center [359, 160] width 575 height 78
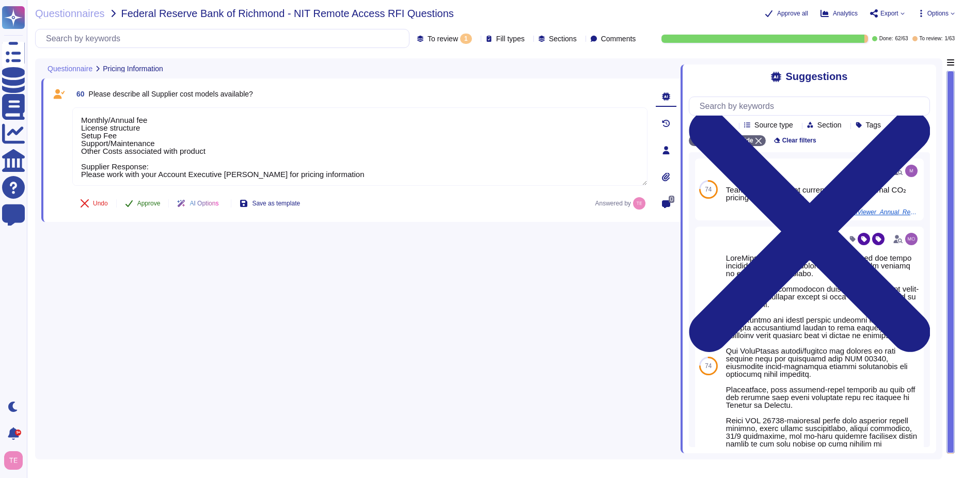
type textarea "Monthly/Annual fee License structure Setup Fee Support/Maintenance Other Costs …"
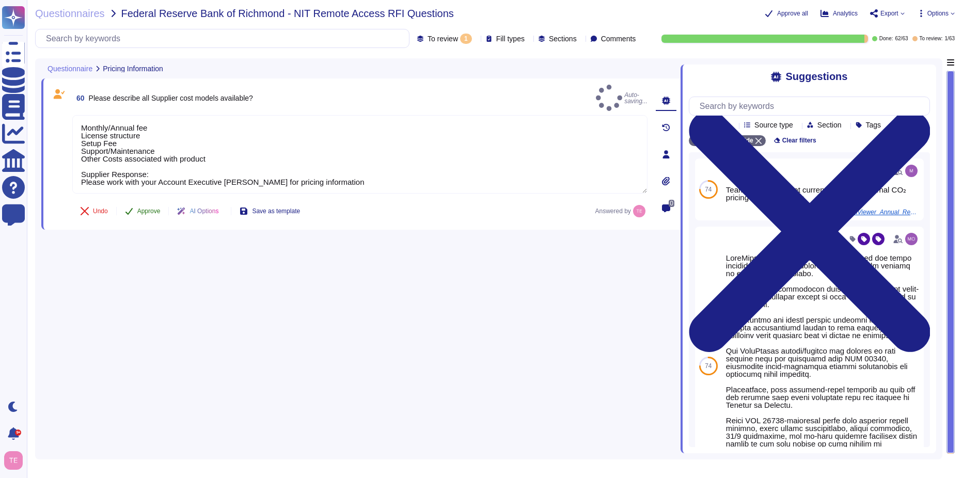
click at [158, 208] on span "Approve" at bounding box center [148, 211] width 23 height 6
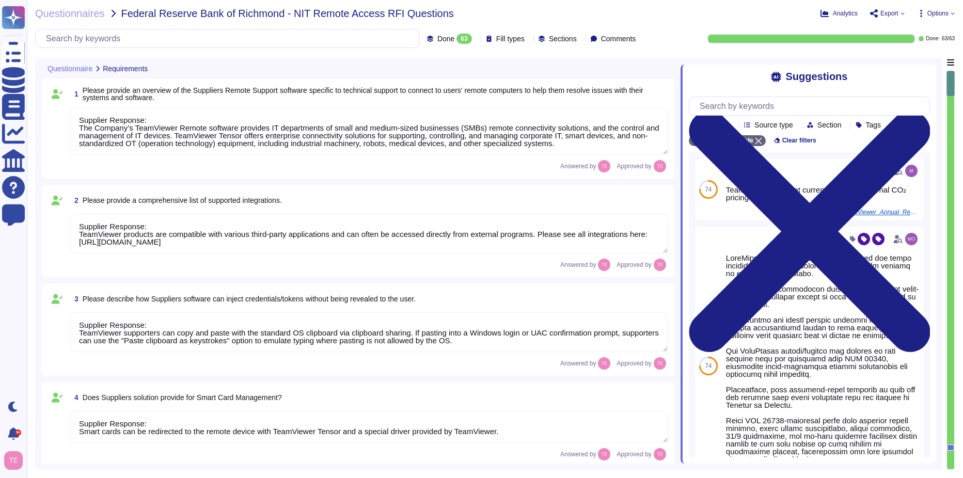
type textarea "Supplier Response: The Company’s TeamViewer Remote software provides IT departm…"
type textarea "Supplier Response: TeamViewer products are compatible with various third-party …"
type textarea "Supplier Response: TeamViewer supporters can copy and paste with the standard O…"
type textarea "Supplier Response: Smart cards can be redirected to the remote device with Team…"
type textarea "Supplier Response: [URL][DOMAIN_NAME]"
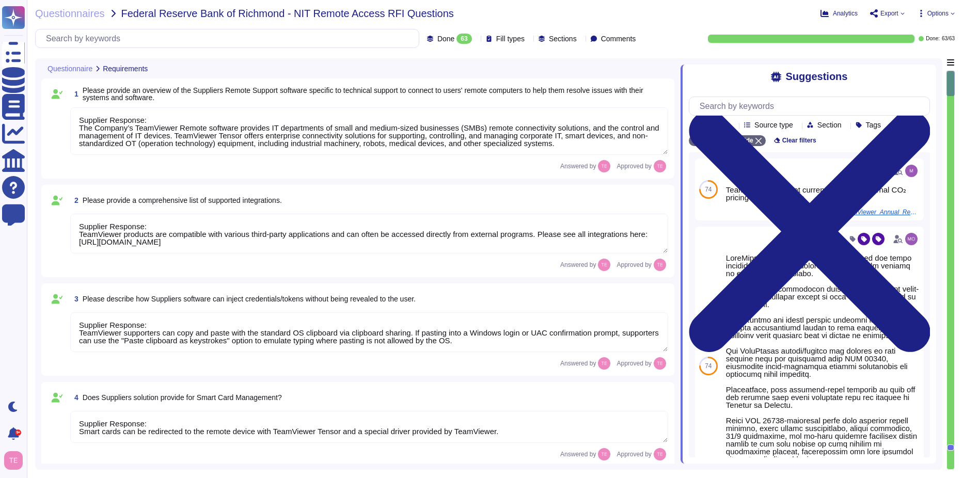
type textarea "Supplier Response: The TeamViewer SaaS solution can be administered through a w…"
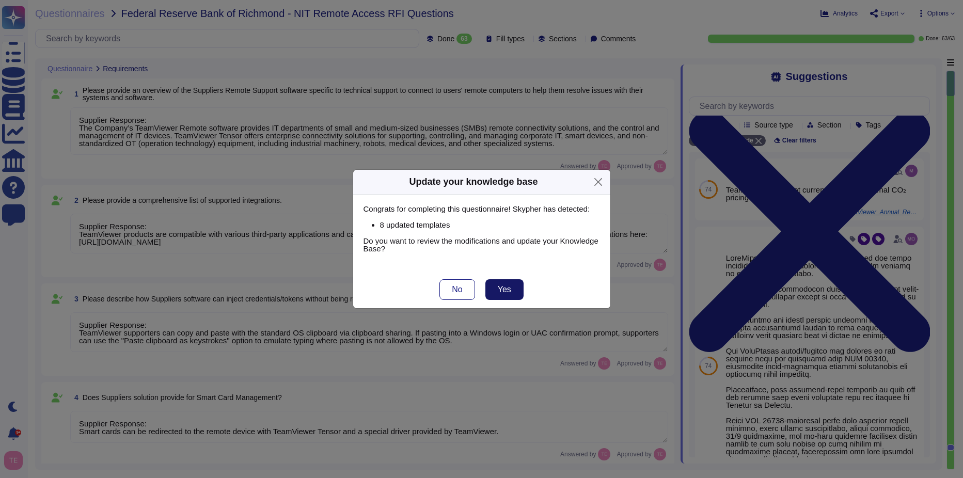
click at [502, 291] on span "Yes" at bounding box center [504, 289] width 13 height 8
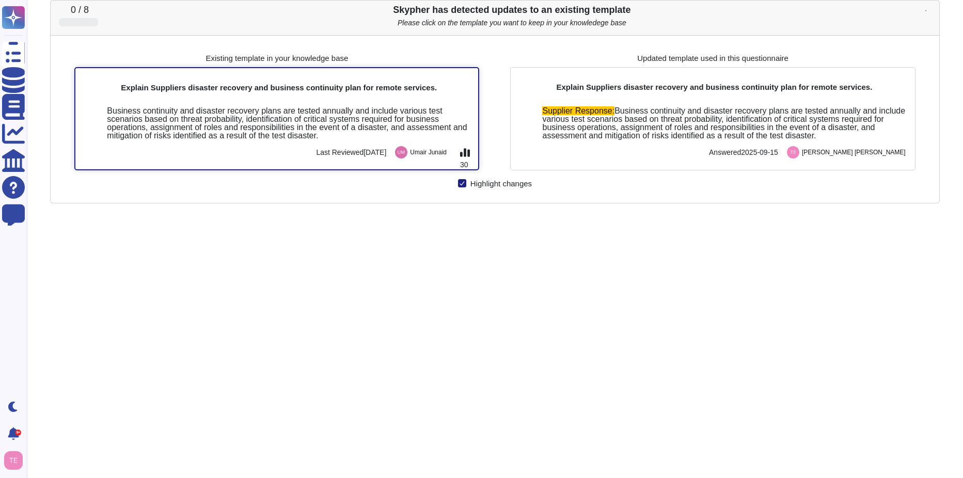
click at [231, 123] on div "Business continuity and disaster recovery plans are tested annually and include…" at bounding box center [288, 123] width 363 height 33
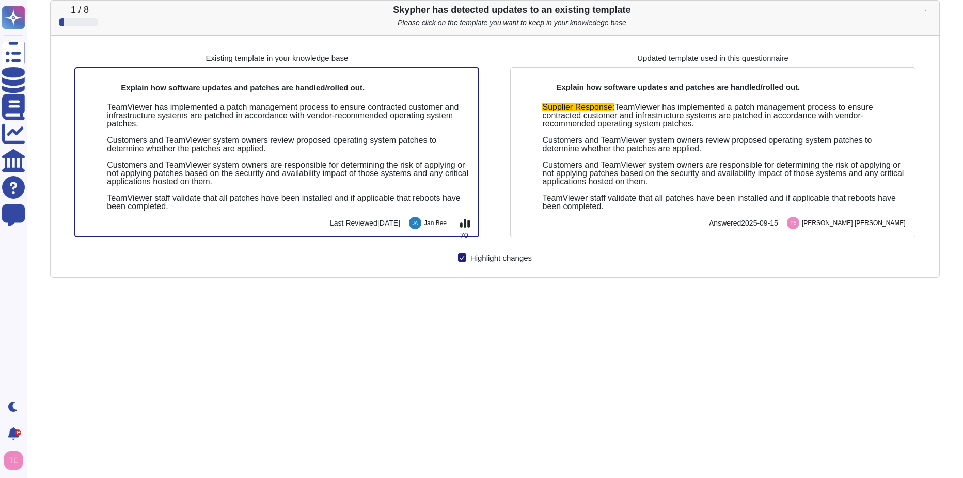
click at [231, 123] on div "TeamViewer has implemented a patch management process to ensure contracted cust…" at bounding box center [288, 156] width 363 height 107
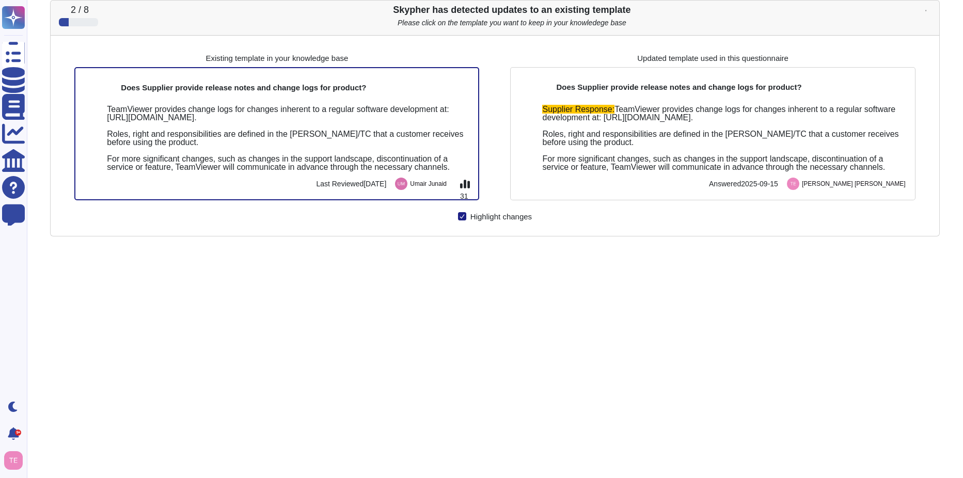
click at [231, 123] on div "TeamViewer provides change logs for changes inherent to a regular software deve…" at bounding box center [288, 138] width 363 height 66
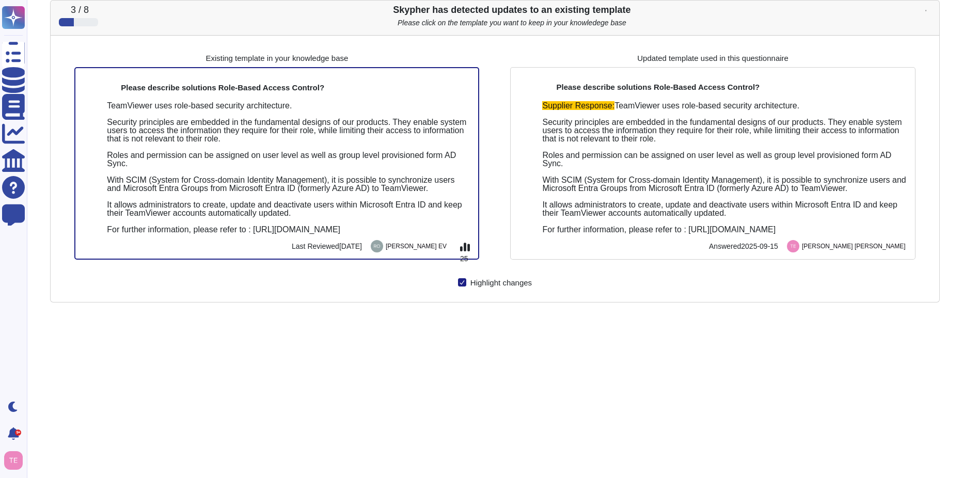
click at [231, 123] on div "TeamViewer uses role-based security architecture. Security principles are embed…" at bounding box center [288, 168] width 363 height 132
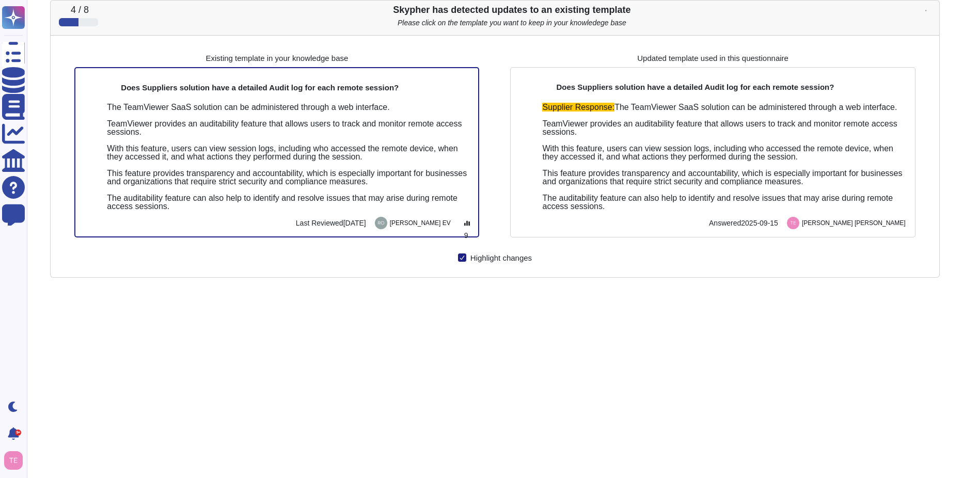
click at [231, 123] on div "The TeamViewer SaaS solution can be administered through a web interface. TeamV…" at bounding box center [288, 156] width 363 height 107
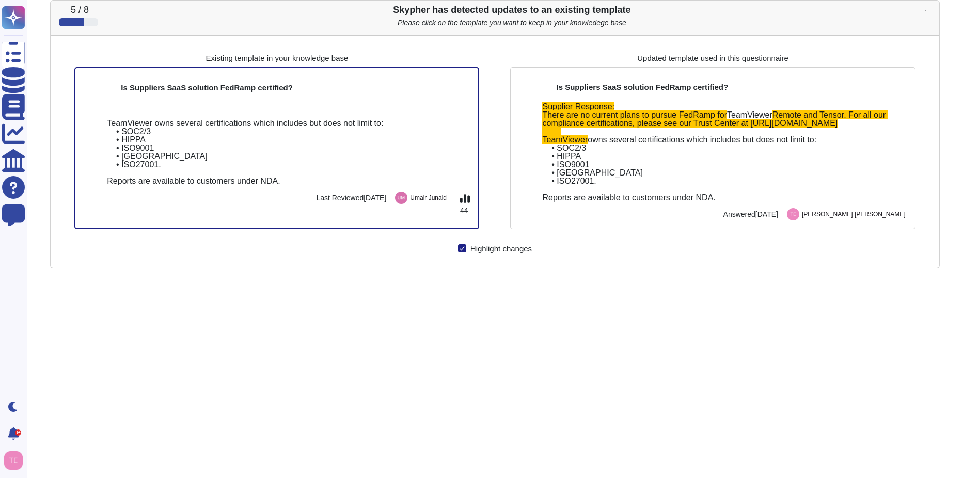
click at [231, 123] on div "TeamViewer owns several certifications which includes but does not limit to: • …" at bounding box center [288, 152] width 363 height 66
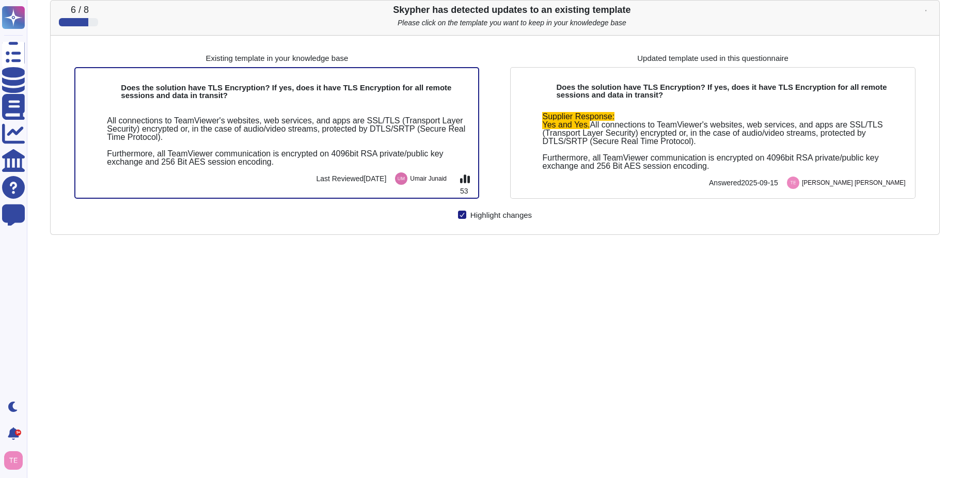
click at [231, 123] on div "All connections to TeamViewer's websites, web services, and apps are SSL/TLS (T…" at bounding box center [288, 142] width 363 height 50
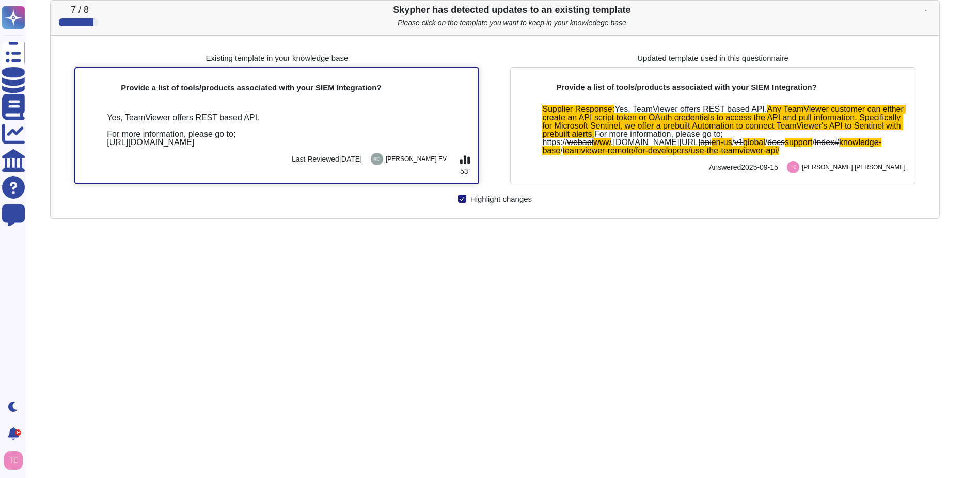
click at [243, 109] on div "Yes, TeamViewer offers REST based API. For more information, please go to; [URL…" at bounding box center [276, 140] width 403 height 88
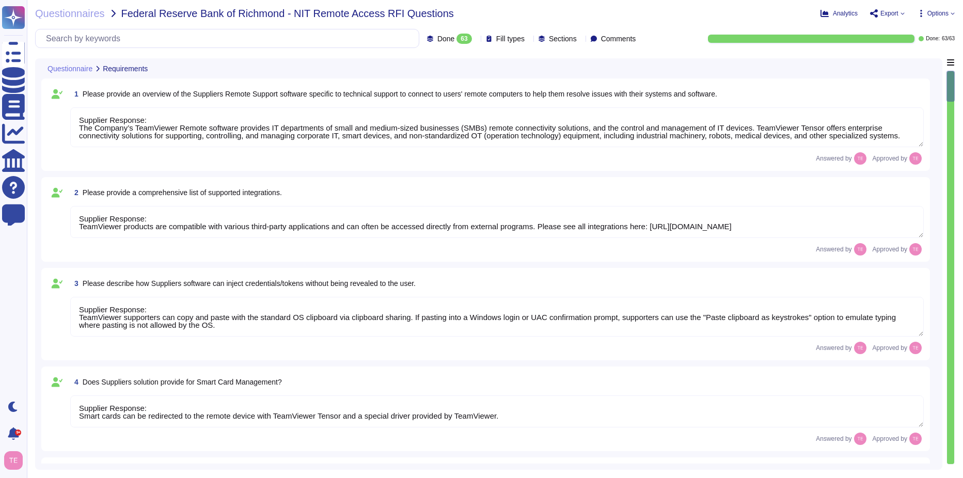
type textarea "Supplier Response: The Company’s TeamViewer Remote software provides IT departm…"
type textarea "Supplier Response: TeamViewer products are compatible with various third-party …"
type textarea "Supplier Response: TeamViewer supporters can copy and paste with the standard O…"
type textarea "Supplier Response: Smart cards can be redirected to the remote device with Team…"
type textarea "Supplier Response: [URL][DOMAIN_NAME]"
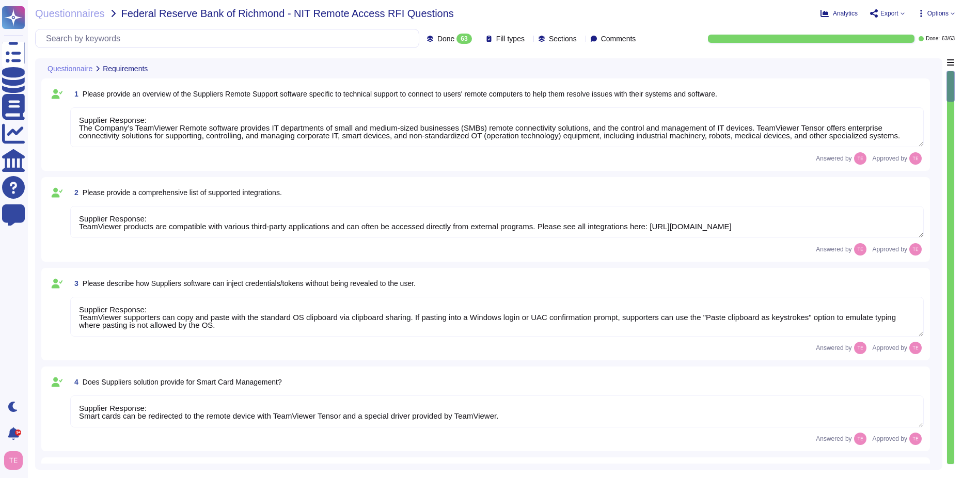
type textarea "Supplier Response: The TeamViewer SaaS solution can be administered through a w…"
click at [756, 14] on span "Export" at bounding box center [887, 13] width 35 height 8
click at [756, 62] on p "Download" at bounding box center [925, 76] width 37 height 29
click at [679, 44] on div "Done 63 Fill types Sections Comments Done: 63 / 63" at bounding box center [494, 38] width 919 height 19
click at [756, 14] on icon at bounding box center [952, 13] width 4 height 4
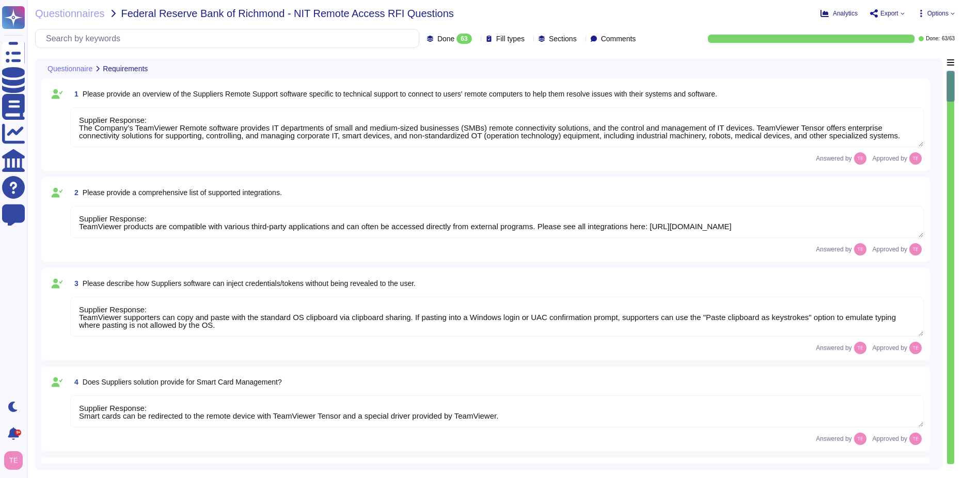
click at [756, 13] on icon at bounding box center [921, 13] width 2 height 7
click at [756, 15] on span "Options" at bounding box center [937, 13] width 21 height 6
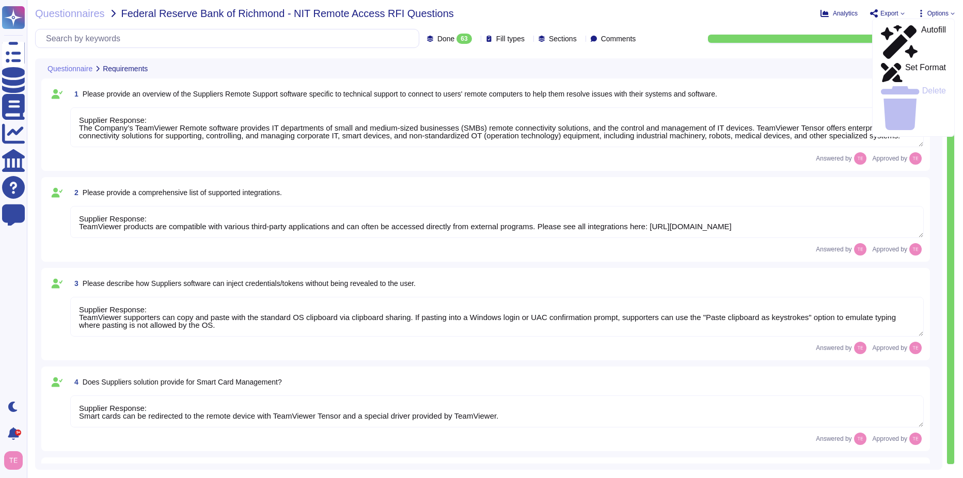
click at [677, 14] on div "Questionnaires Federal Reserve Bank of Richmond - NIT Remote Access RFI Questio…" at bounding box center [367, 13] width 665 height 10
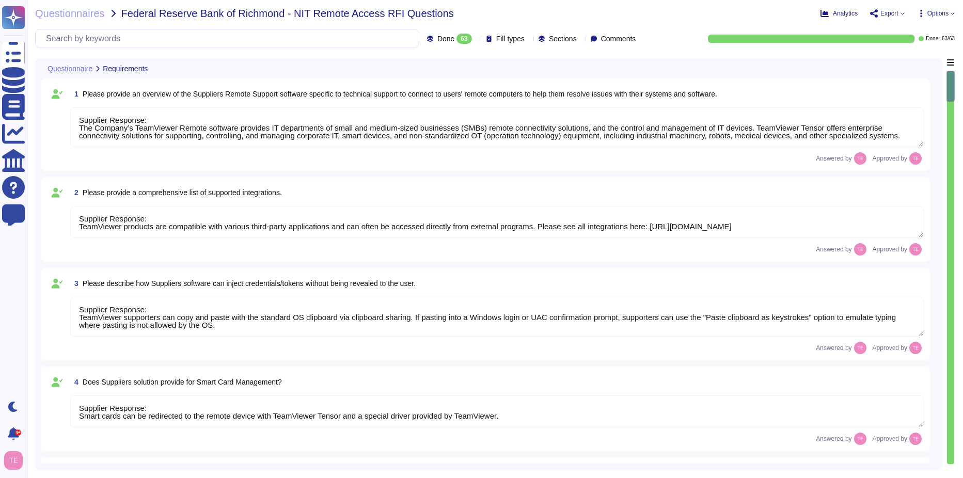
click at [756, 12] on icon at bounding box center [952, 13] width 4 height 4
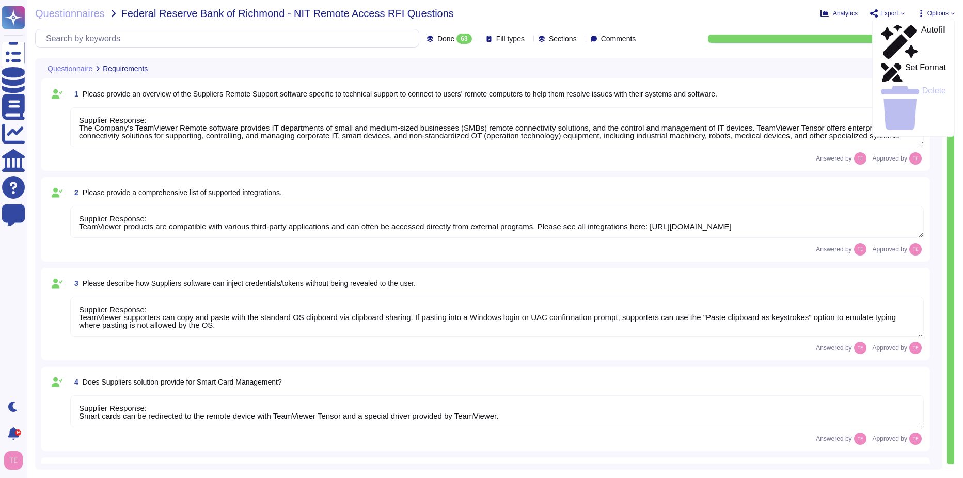
click at [650, 18] on div "Questionnaires Federal Reserve Bank of Richmond - NIT Remote Access RFI Questio…" at bounding box center [367, 13] width 665 height 10
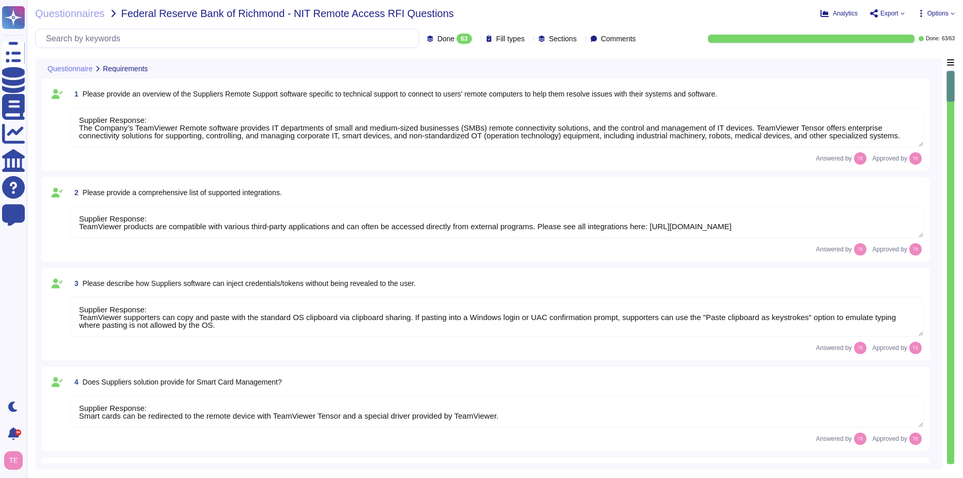
click at [756, 13] on icon at bounding box center [921, 13] width 2 height 7
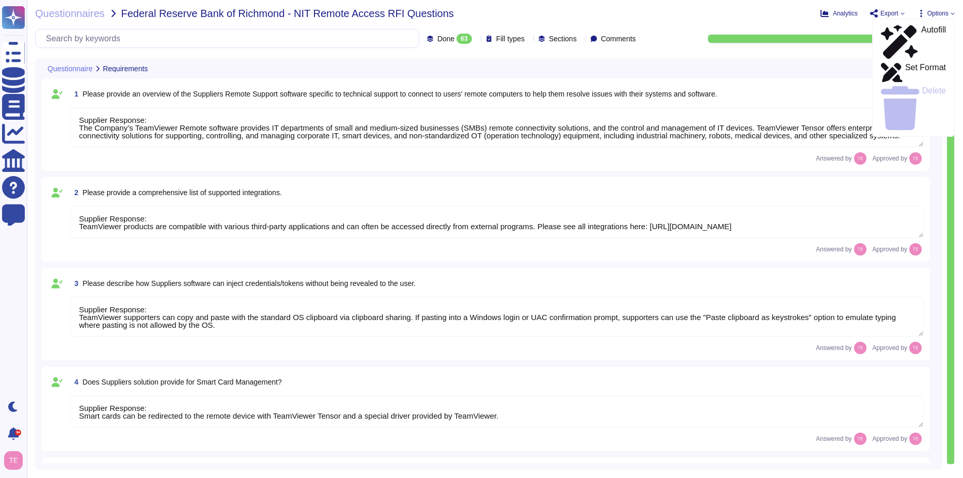
click at [665, 28] on div "Questionnaires Federal Reserve Bank of Richmond - NIT Remote Access RFI Questio…" at bounding box center [495, 239] width 936 height 478
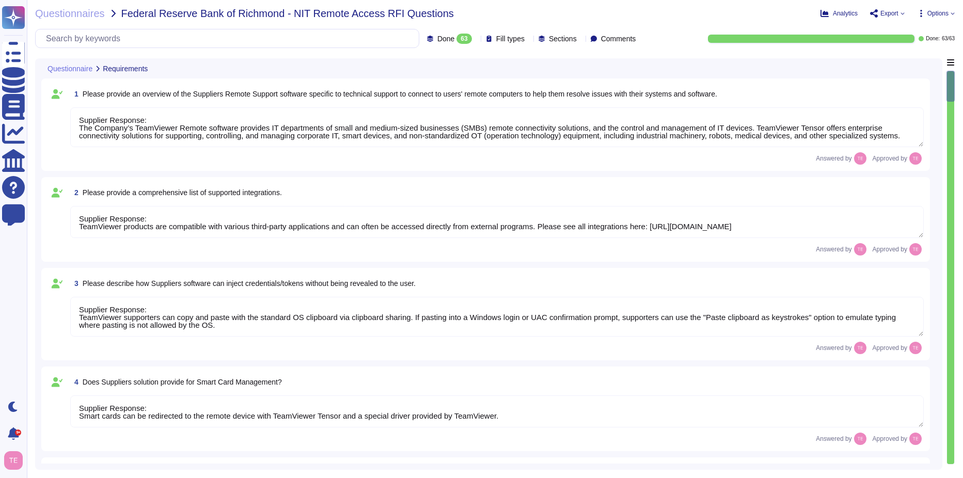
drag, startPoint x: 951, startPoint y: 90, endPoint x: 954, endPoint y: 471, distance: 380.5
click at [756, 366] on div "Questionnaires Federal Reserve Bank of Richmond - NIT Remote Access RFI Questio…" at bounding box center [495, 239] width 936 height 478
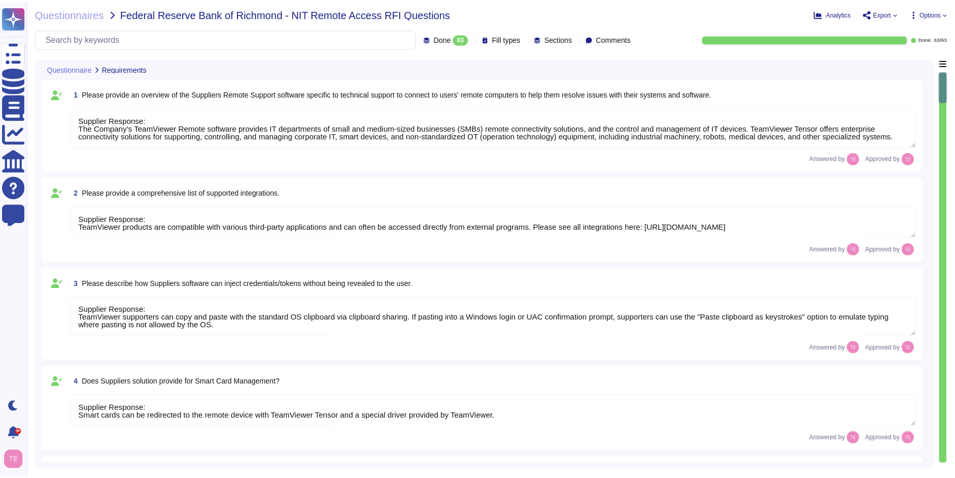
scroll to position [1, 0]
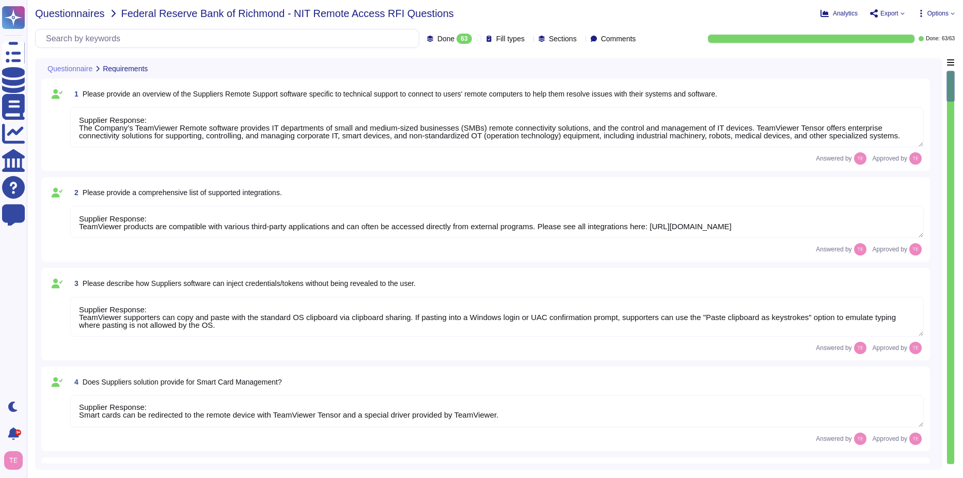
click at [76, 11] on span "Questionnaires" at bounding box center [70, 13] width 70 height 10
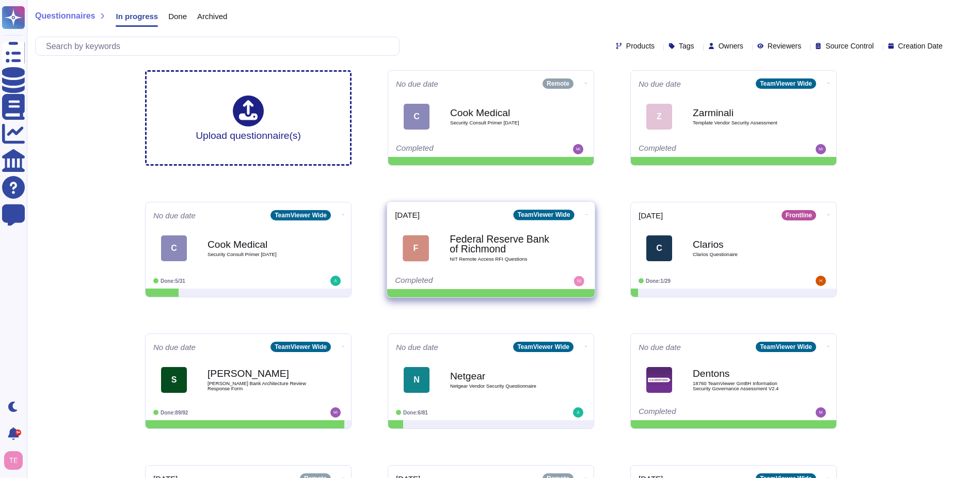
click at [586, 215] on icon at bounding box center [587, 214] width 2 height 3
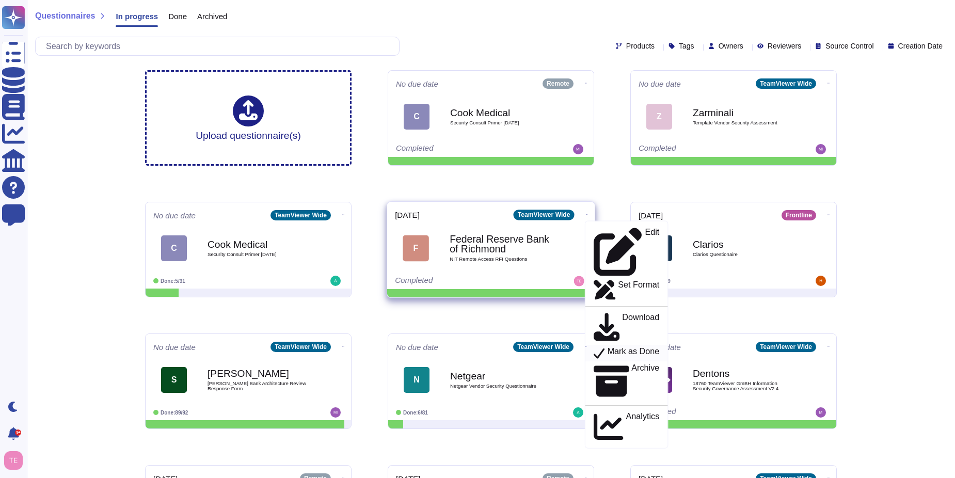
click at [639, 347] on p "Mark as Done" at bounding box center [634, 353] width 52 height 12
